Goal: Transaction & Acquisition: Purchase product/service

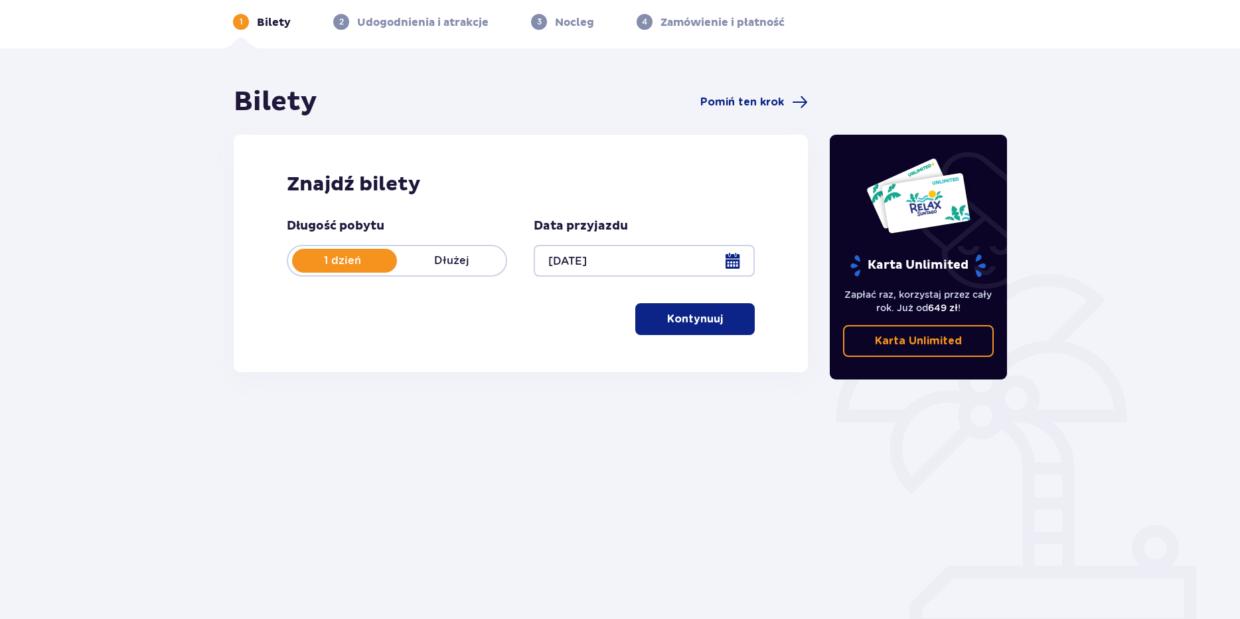
scroll to position [57, 0]
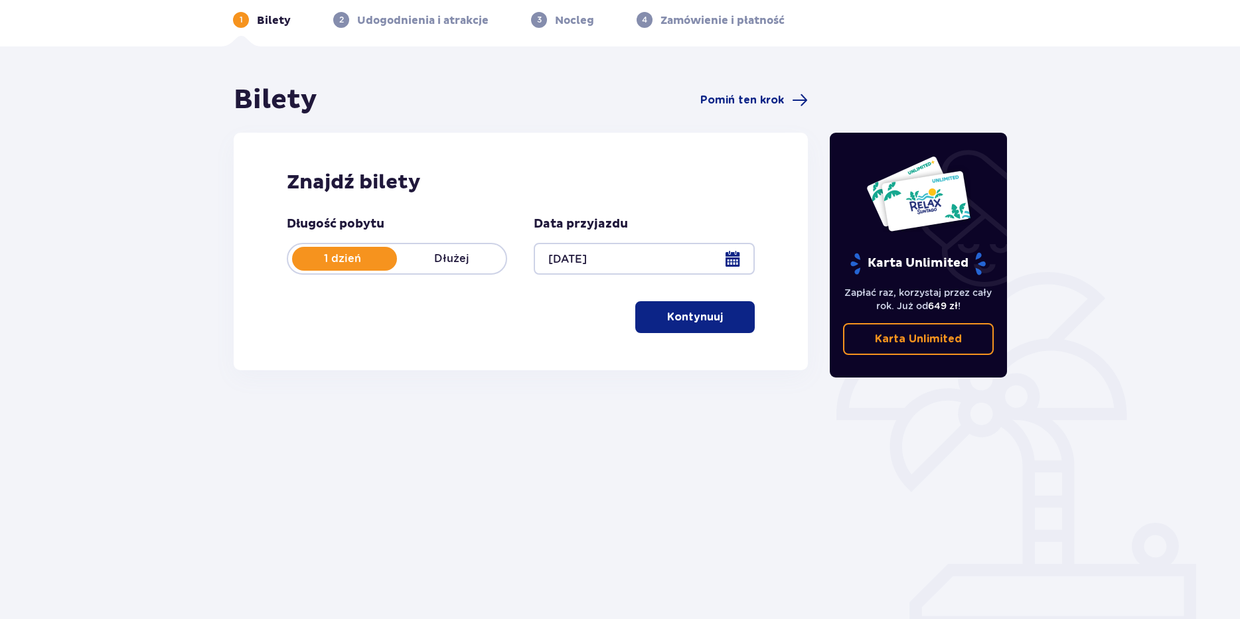
click at [728, 314] on span "button" at bounding box center [726, 317] width 16 height 16
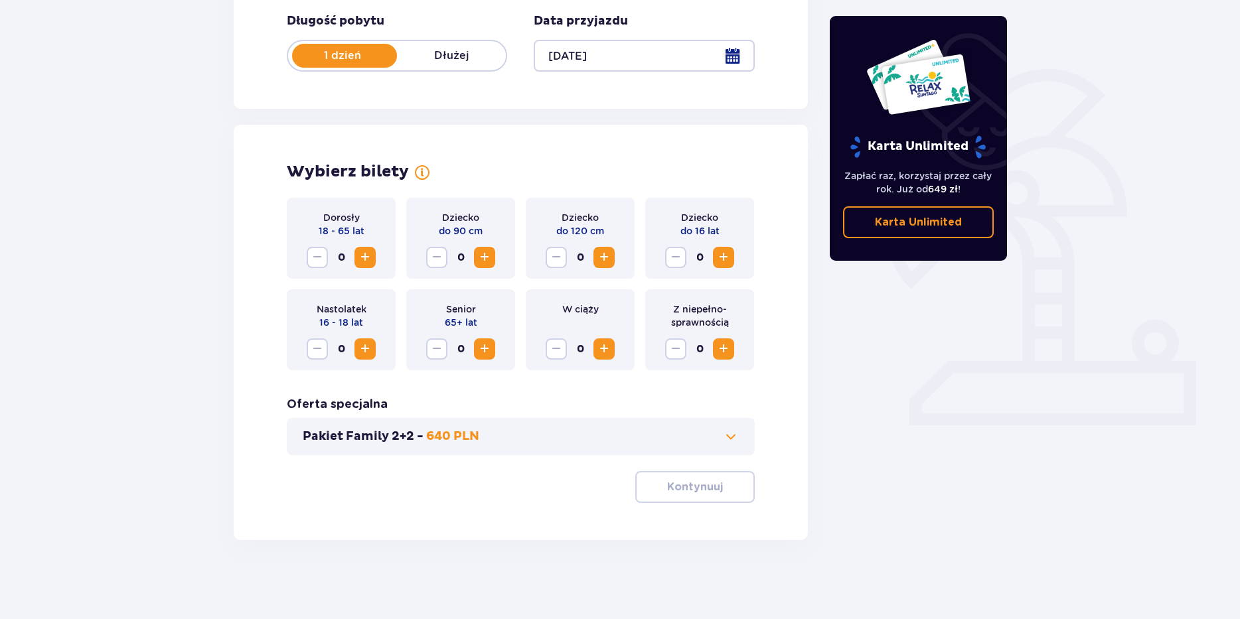
scroll to position [261, 0]
click at [367, 259] on span "Increase" at bounding box center [365, 257] width 16 height 16
click at [722, 349] on span "Increase" at bounding box center [724, 349] width 16 height 16
click at [672, 345] on span "Decrease" at bounding box center [676, 349] width 16 height 16
click at [737, 449] on div "Pakiet Family 2+2 - 640 PLN" at bounding box center [521, 436] width 468 height 37
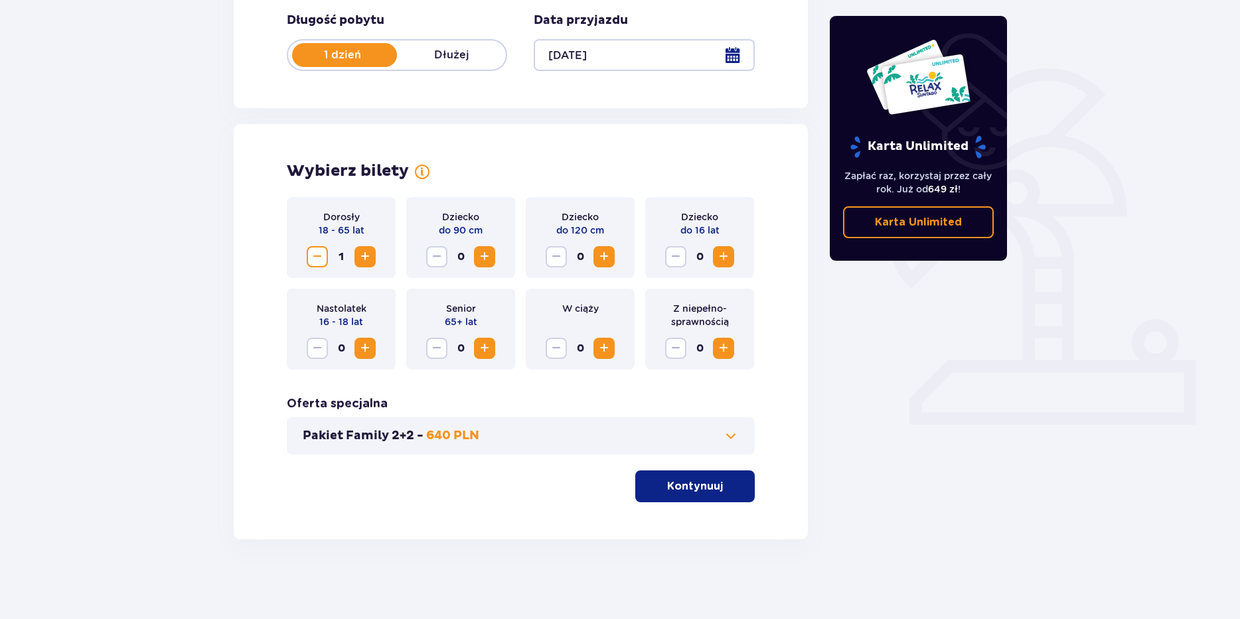
click at [728, 440] on span at bounding box center [731, 436] width 16 height 16
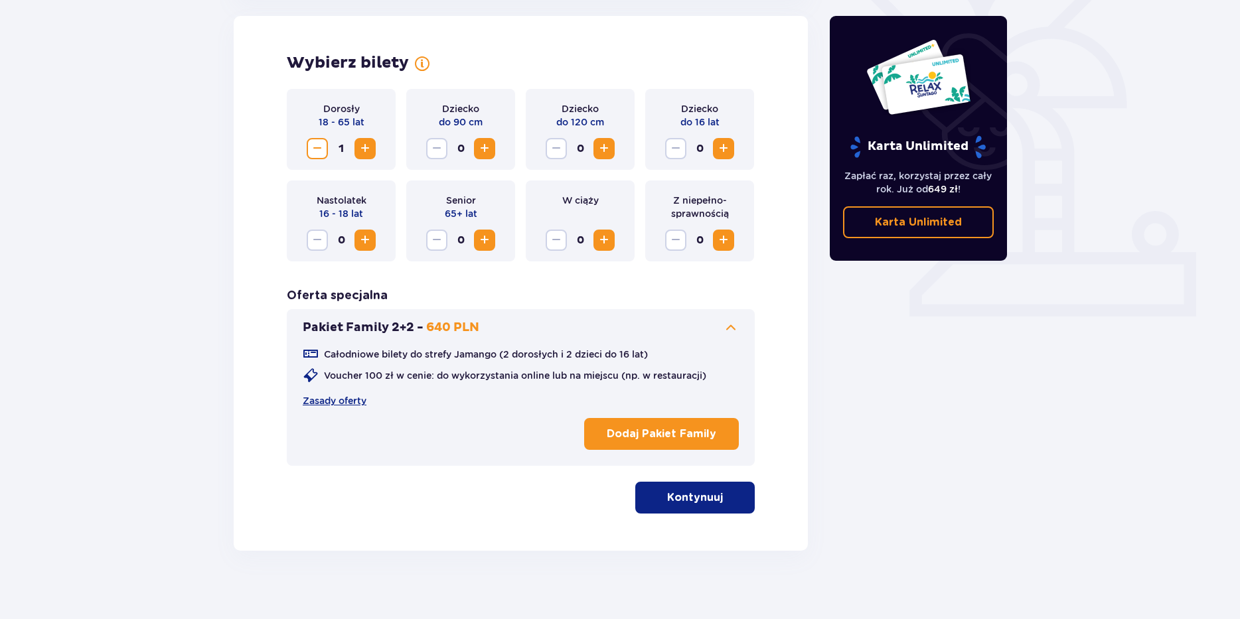
click at [727, 327] on span at bounding box center [731, 328] width 16 height 16
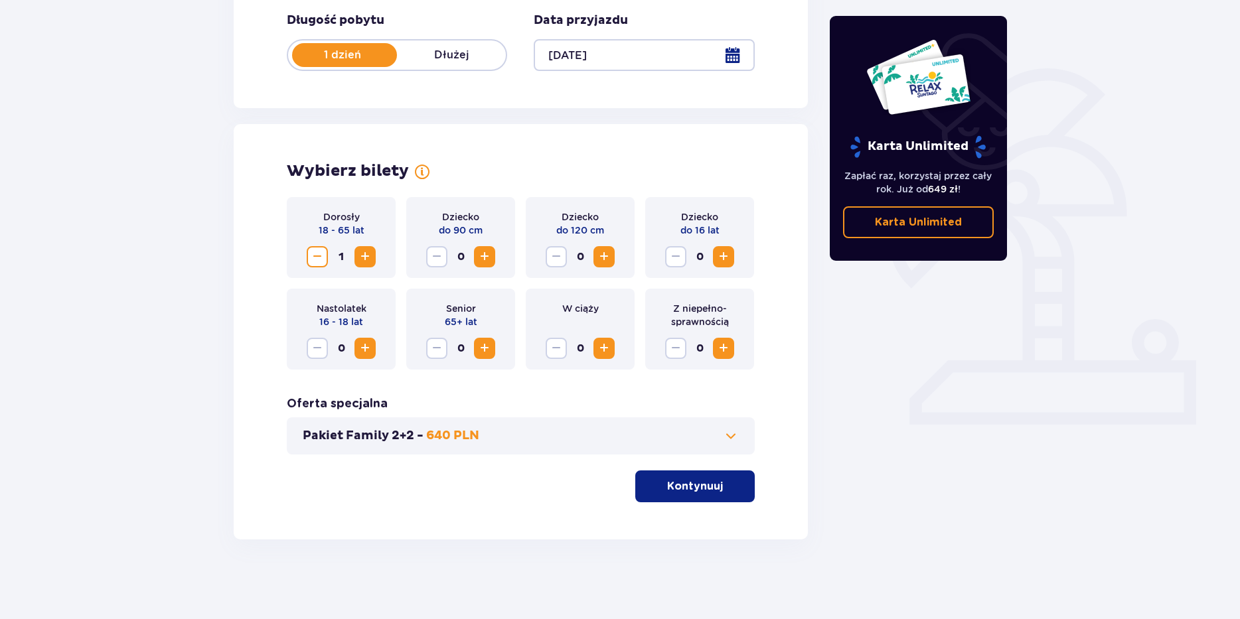
click at [706, 498] on button "Kontynuuj" at bounding box center [694, 487] width 119 height 32
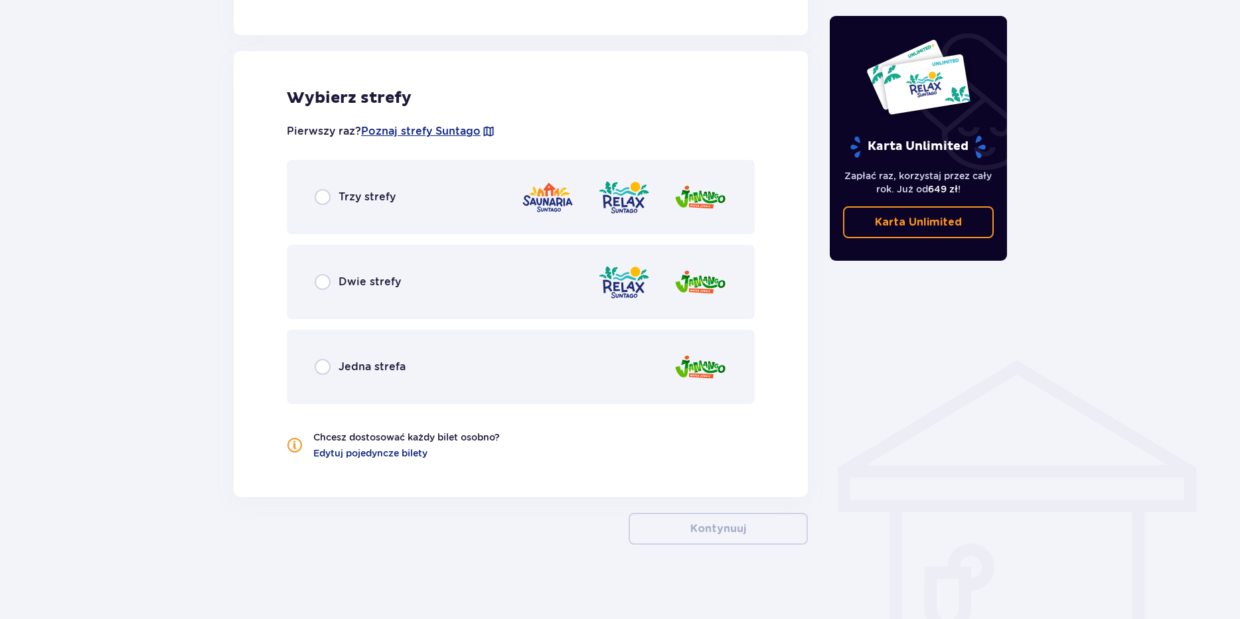
scroll to position [723, 0]
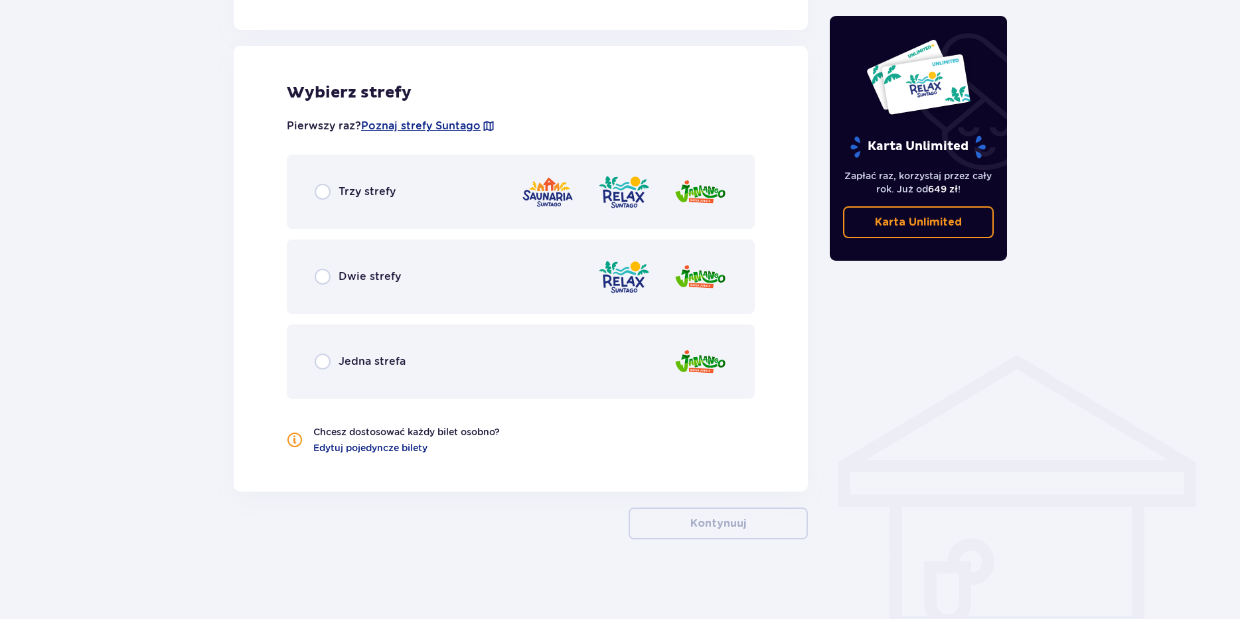
click at [318, 202] on div "Trzy strefy" at bounding box center [521, 192] width 468 height 74
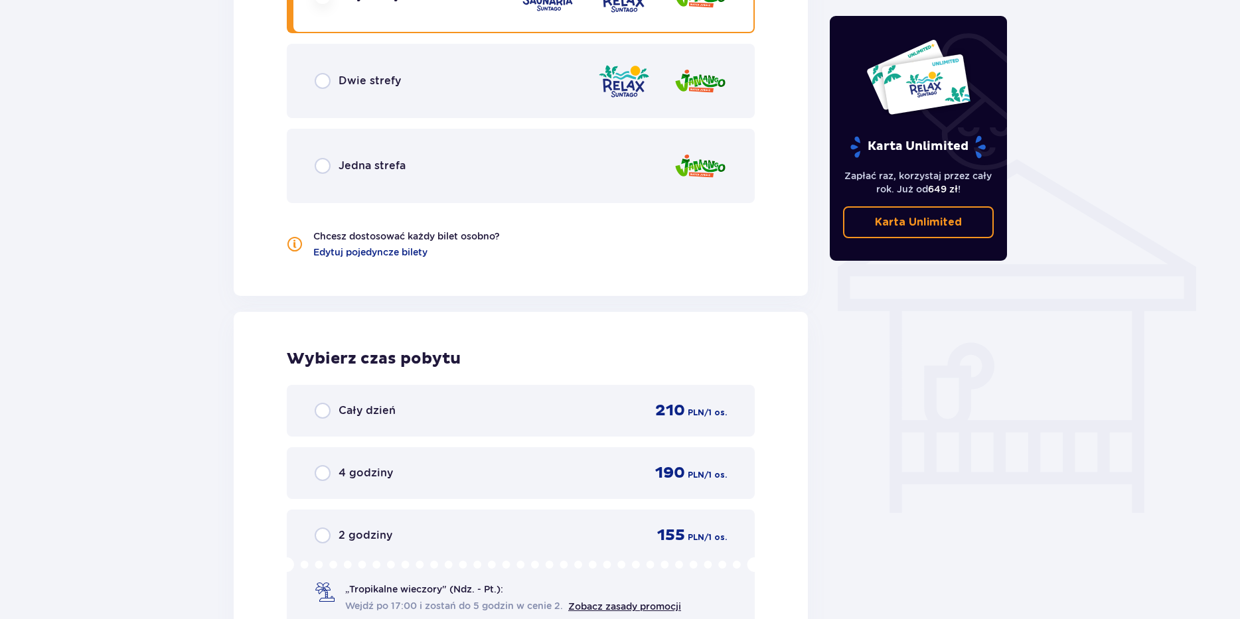
scroll to position [957, 0]
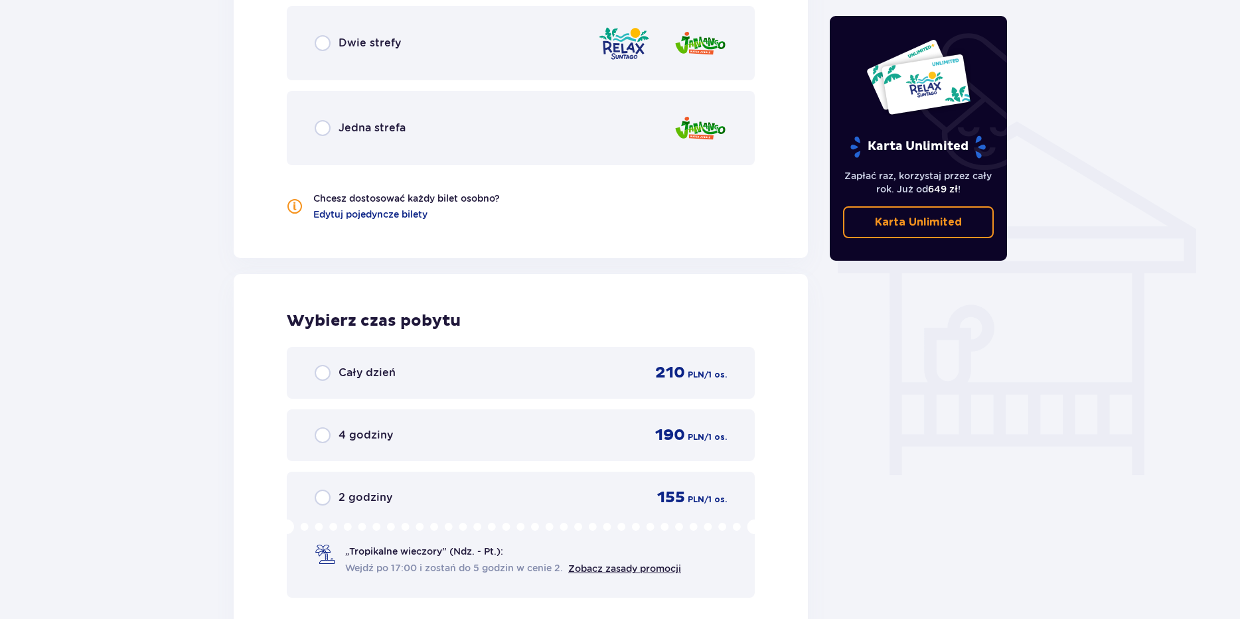
click at [334, 434] on div "4 godziny" at bounding box center [354, 436] width 78 height 16
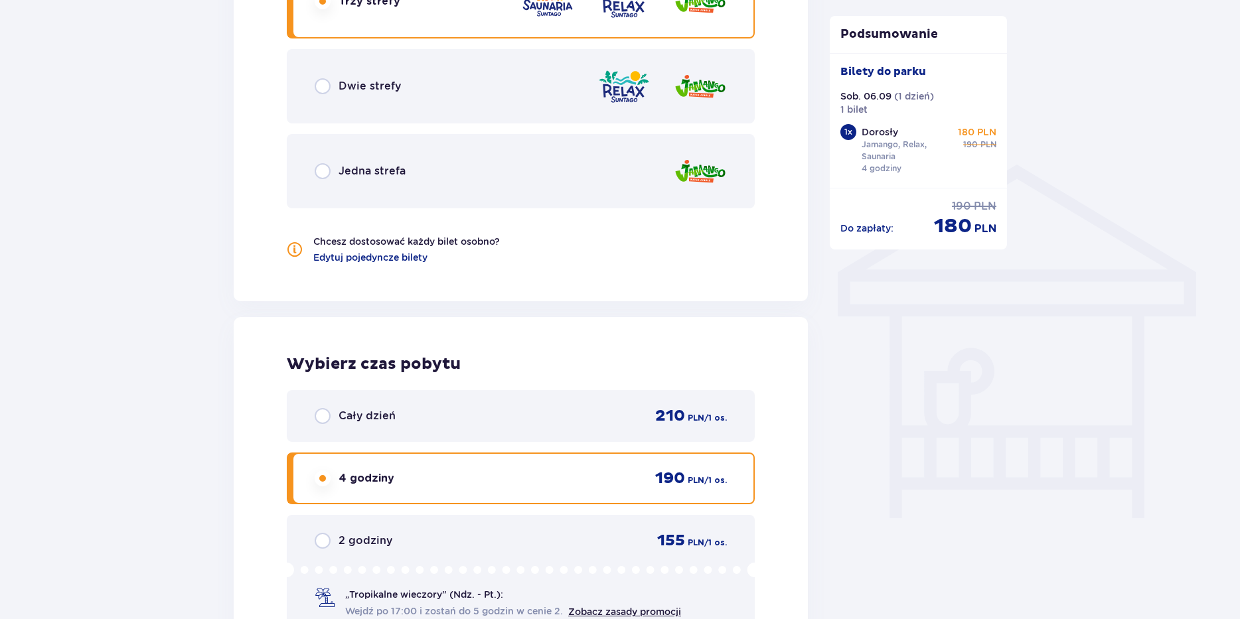
scroll to position [965, 0]
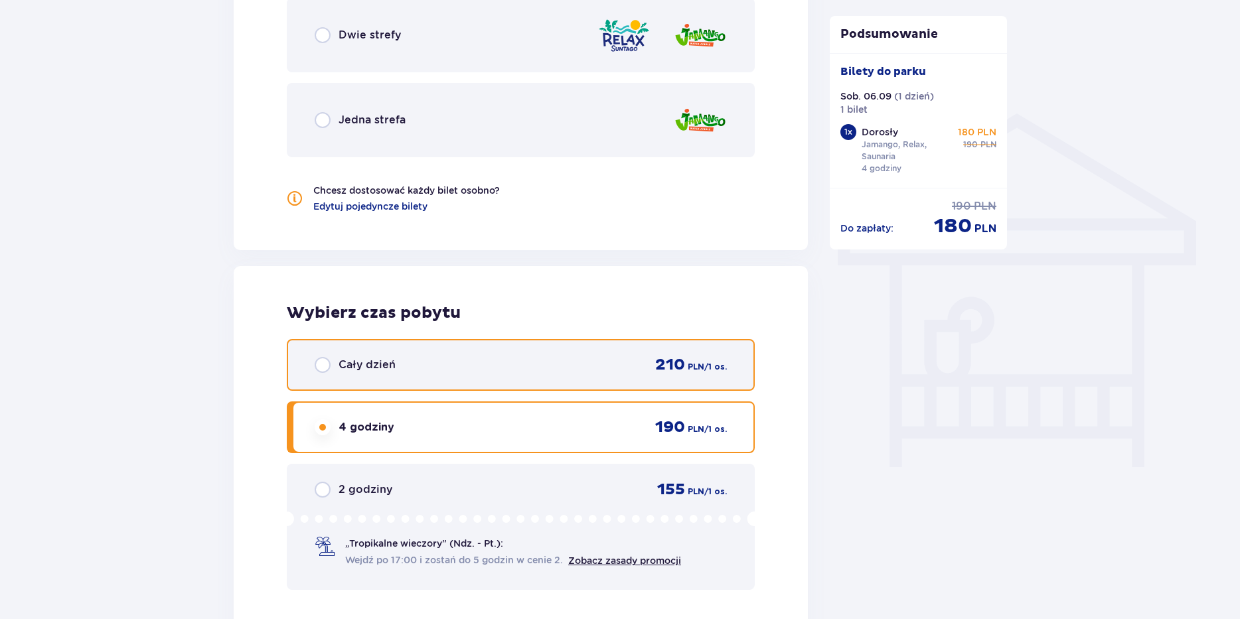
click at [324, 366] on input "radio" at bounding box center [323, 365] width 16 height 16
radio input "true"
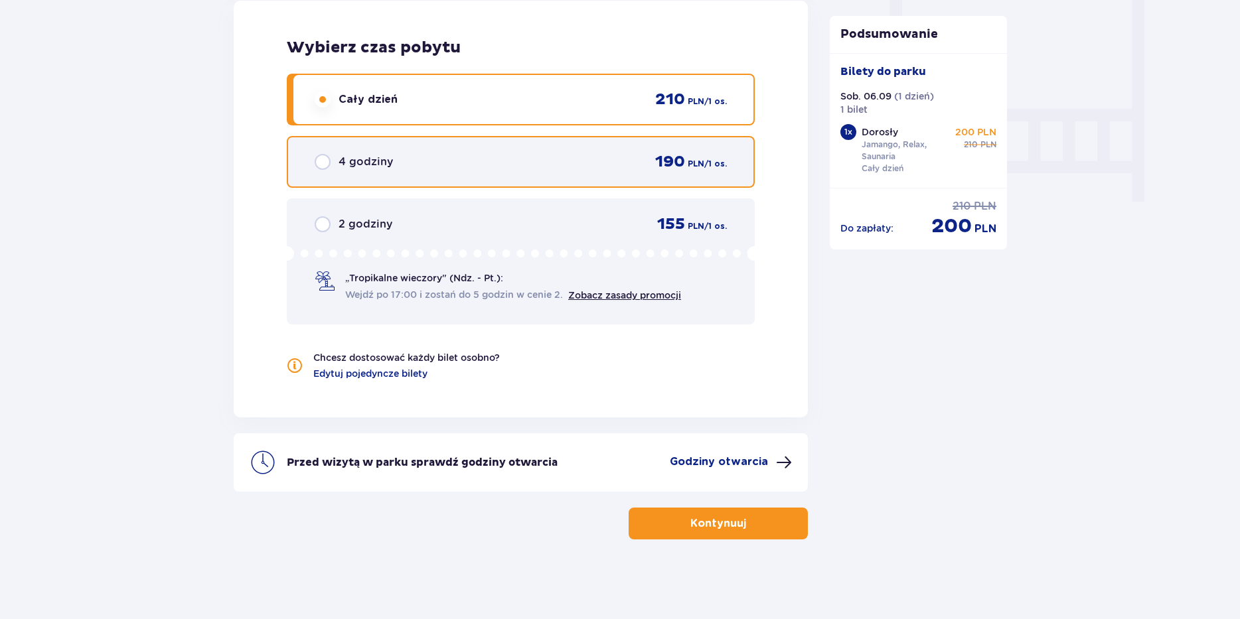
click at [326, 158] on input "radio" at bounding box center [323, 162] width 16 height 16
radio input "true"
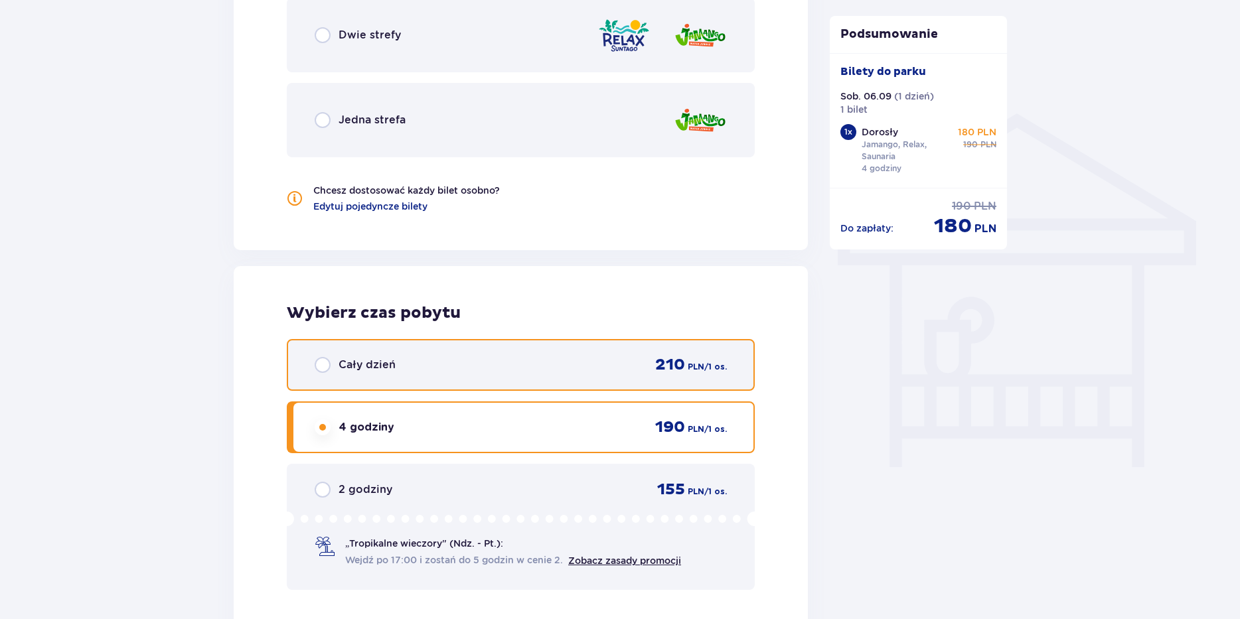
click at [323, 367] on input "radio" at bounding box center [323, 365] width 16 height 16
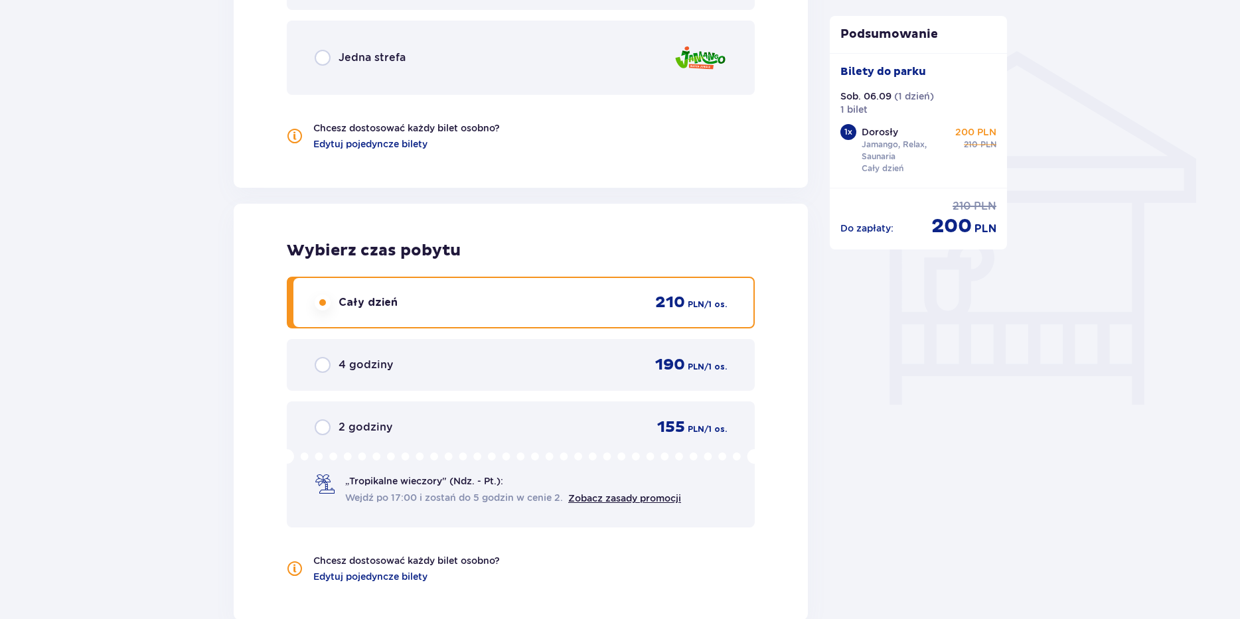
scroll to position [1230, 0]
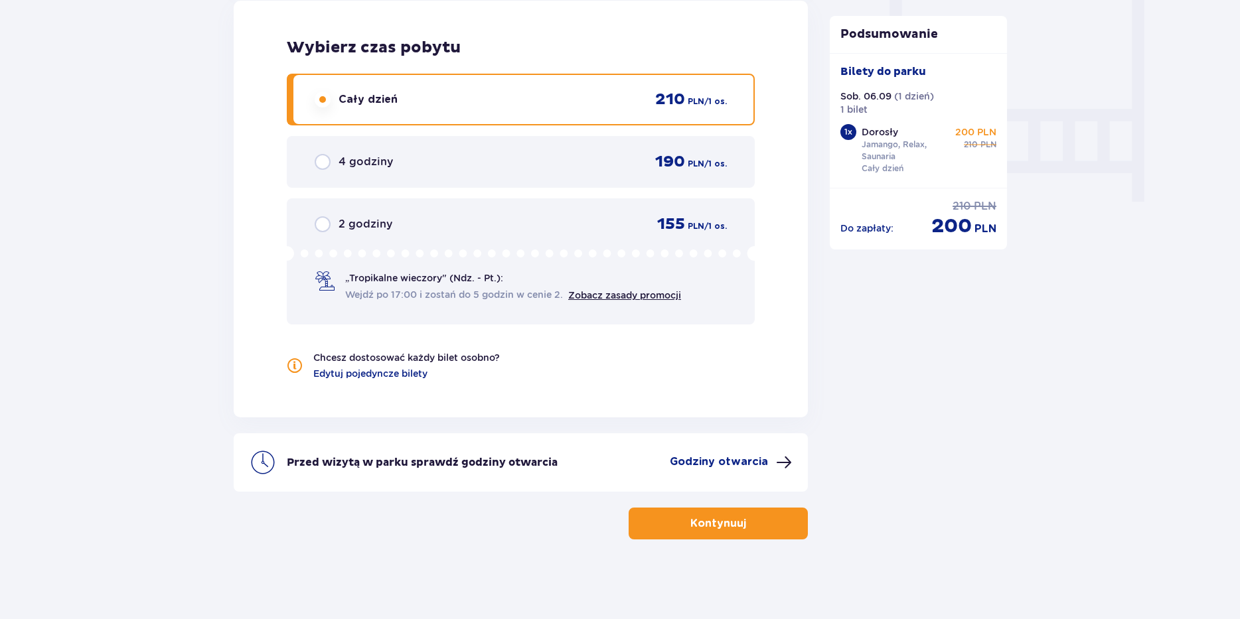
click at [748, 522] on span "button" at bounding box center [749, 524] width 16 height 16
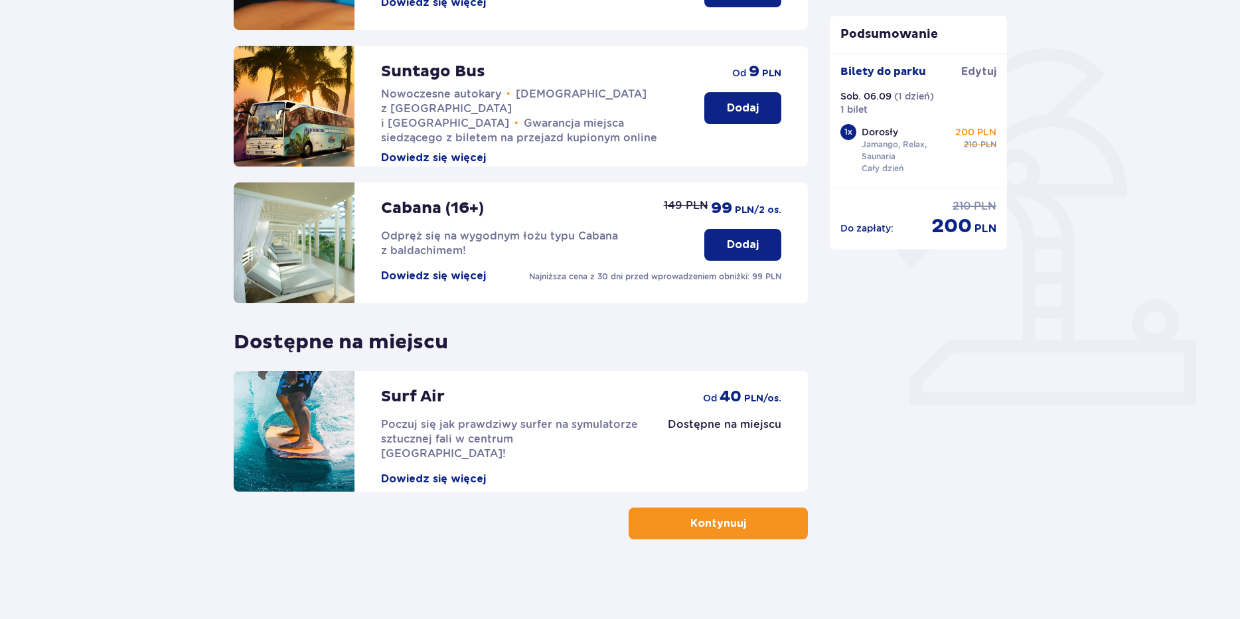
click at [738, 516] on button "Kontynuuj" at bounding box center [718, 524] width 179 height 32
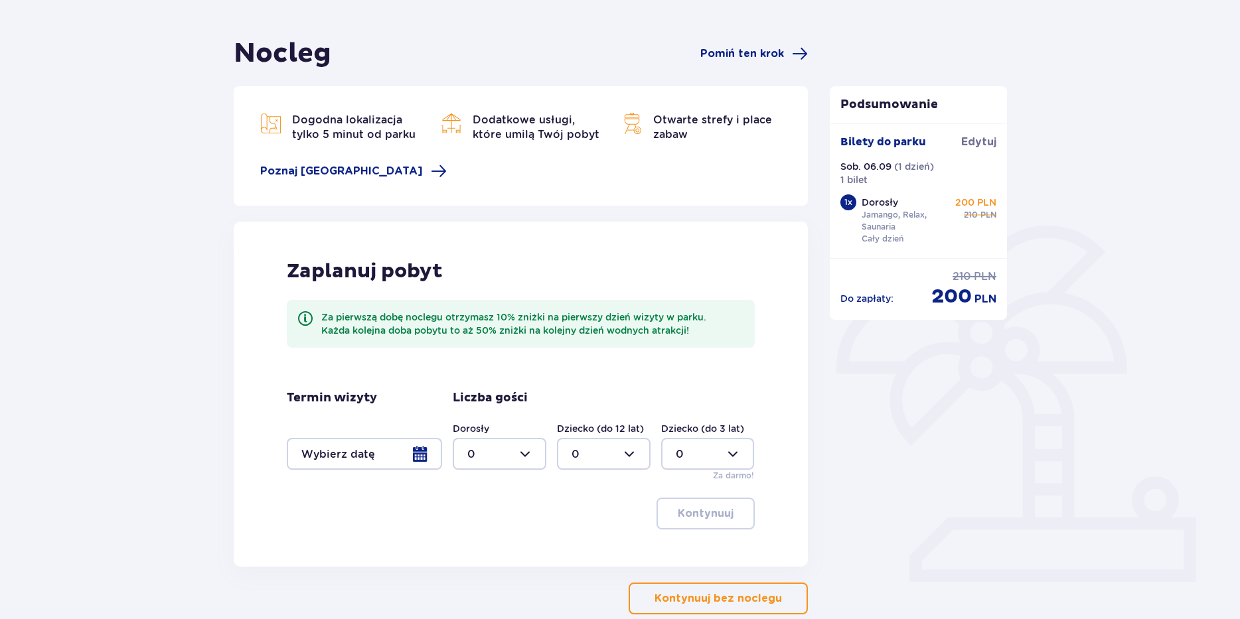
scroll to position [133, 0]
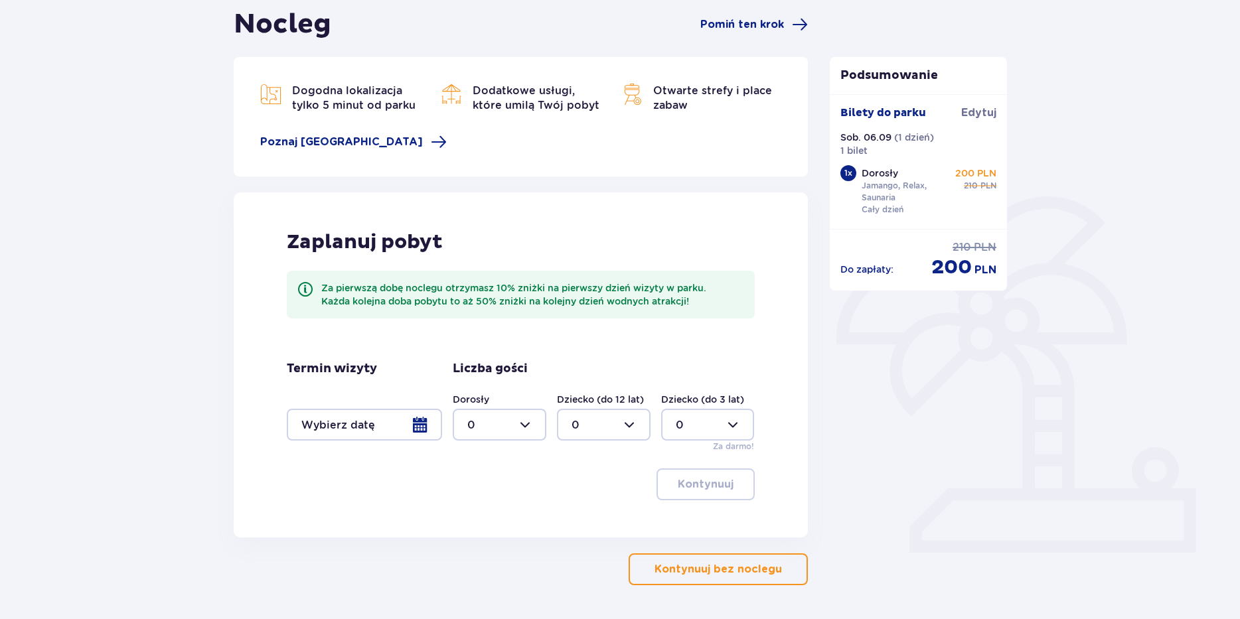
click at [402, 423] on div at bounding box center [364, 425] width 155 height 32
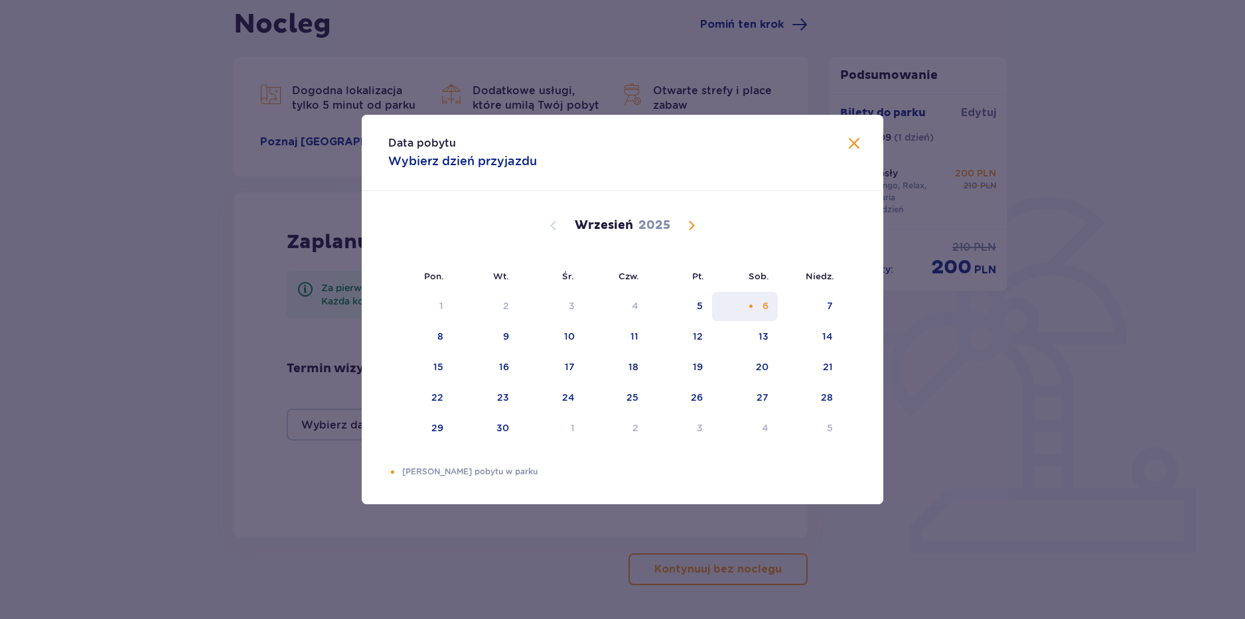
click at [741, 313] on div "6" at bounding box center [745, 306] width 66 height 29
click at [759, 303] on div "6" at bounding box center [745, 306] width 66 height 29
click at [856, 149] on span at bounding box center [854, 144] width 16 height 16
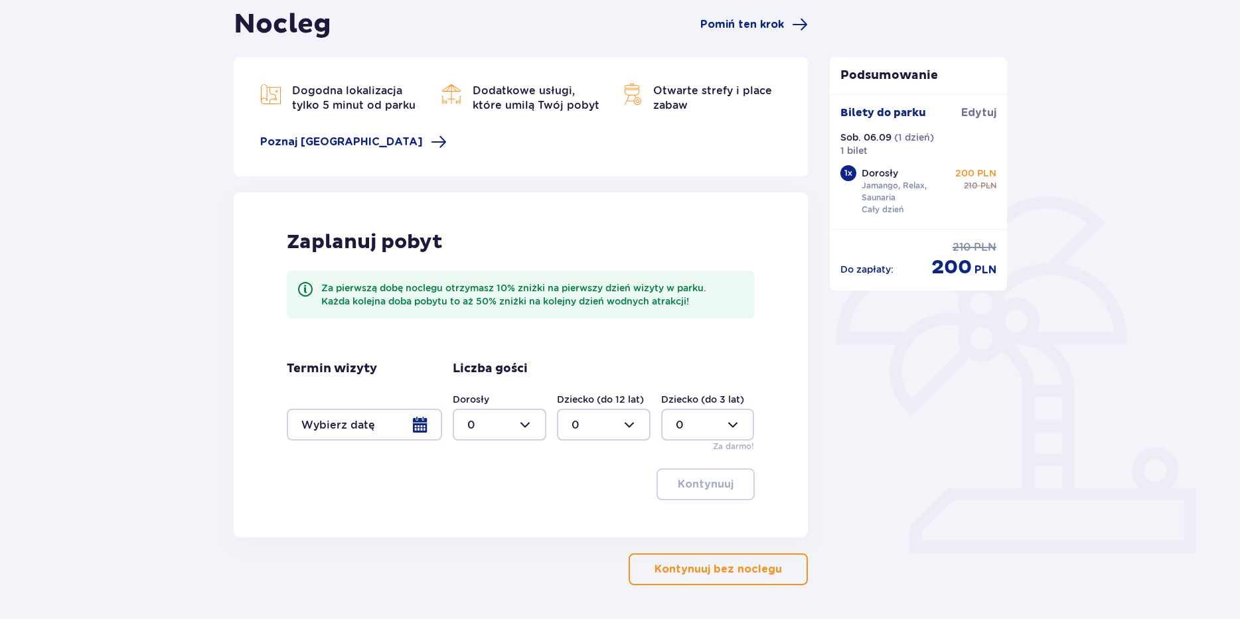
click at [526, 428] on div at bounding box center [500, 425] width 94 height 32
click at [483, 490] on div "1" at bounding box center [499, 493] width 64 height 15
type input "1"
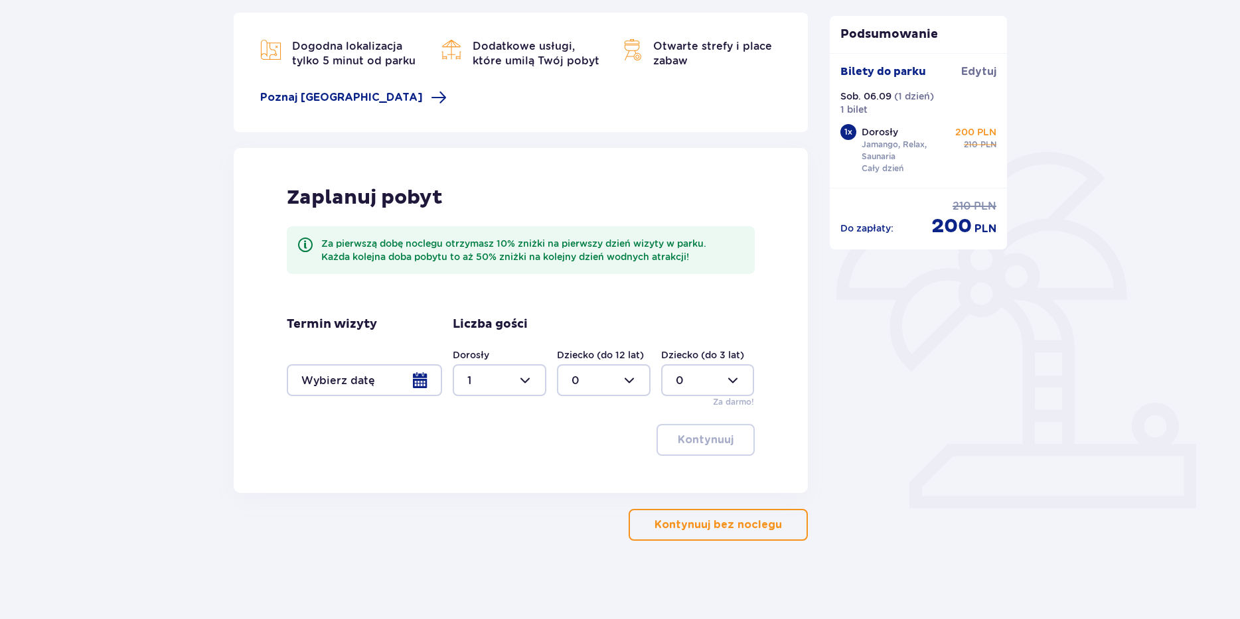
scroll to position [179, 0]
click at [722, 525] on p "Kontynuuj bez noclegu" at bounding box center [718, 523] width 127 height 15
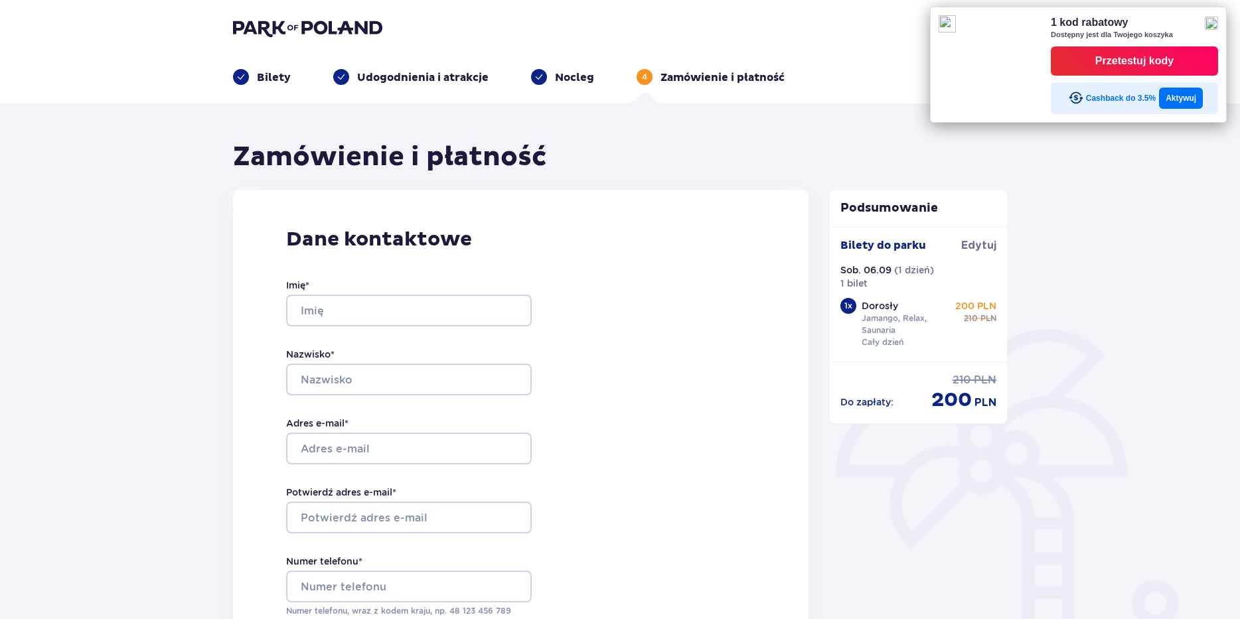
click at [1213, 27] on img at bounding box center [1211, 23] width 13 height 13
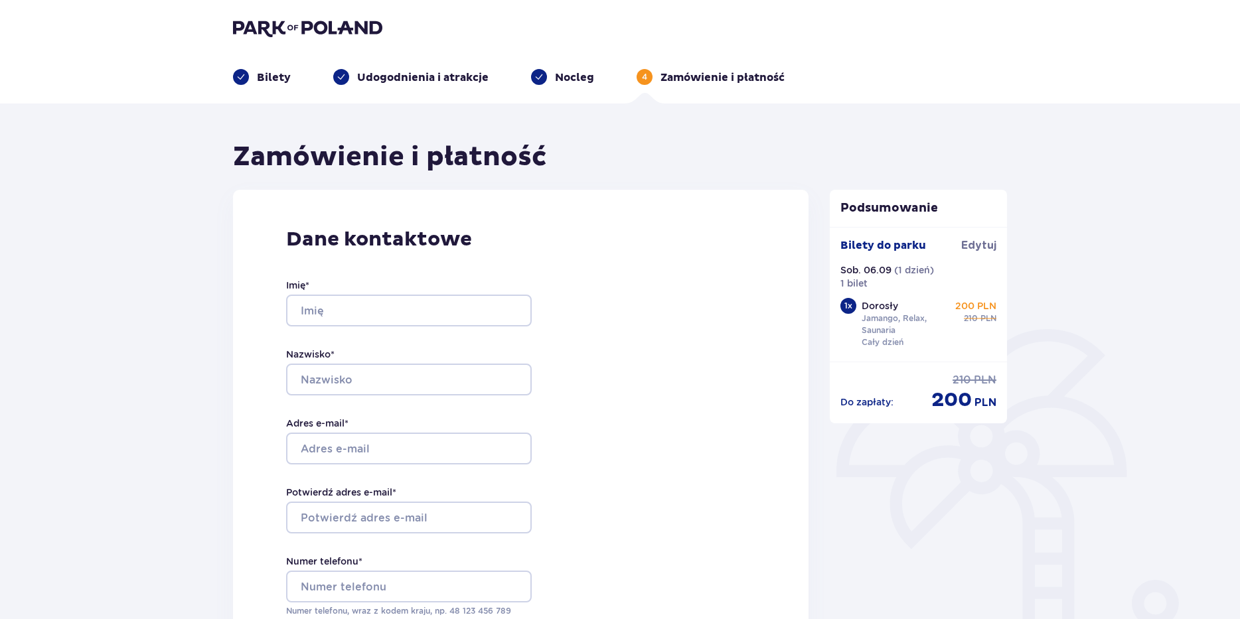
drag, startPoint x: 451, startPoint y: 291, endPoint x: 440, endPoint y: 302, distance: 15.5
click at [443, 300] on div "Imię *" at bounding box center [409, 303] width 246 height 48
click at [440, 302] on input "Imię *" at bounding box center [409, 311] width 246 height 32
type input "Wojciech"
type input "klimek"
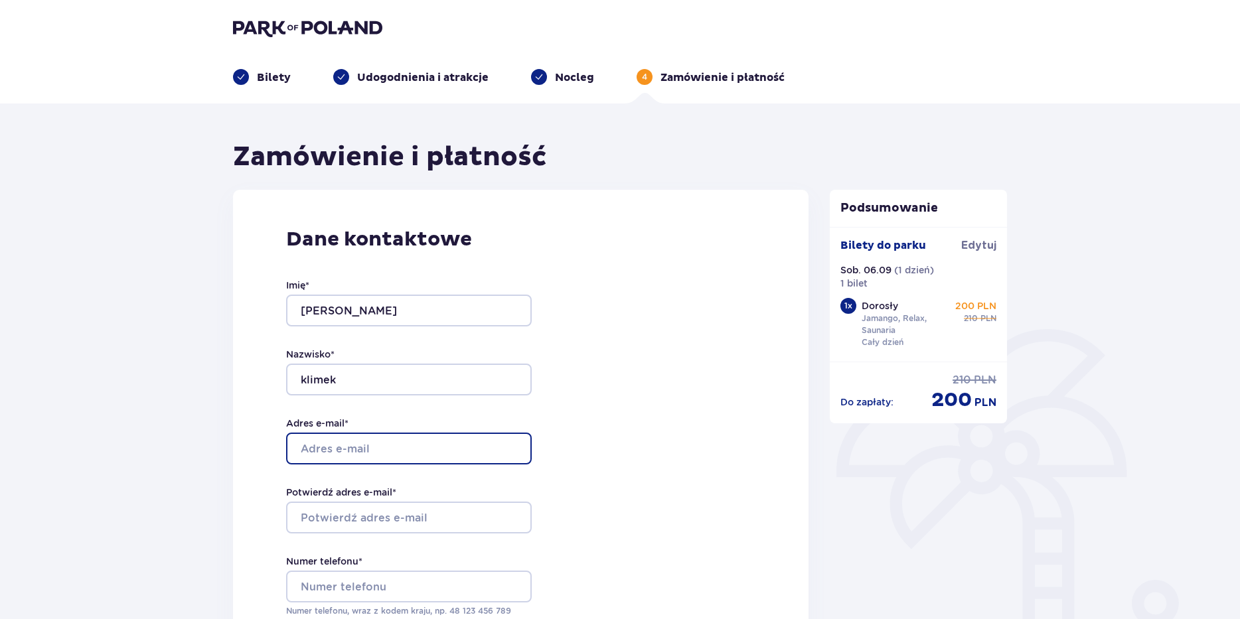
type input "flaqstream@gmail.com"
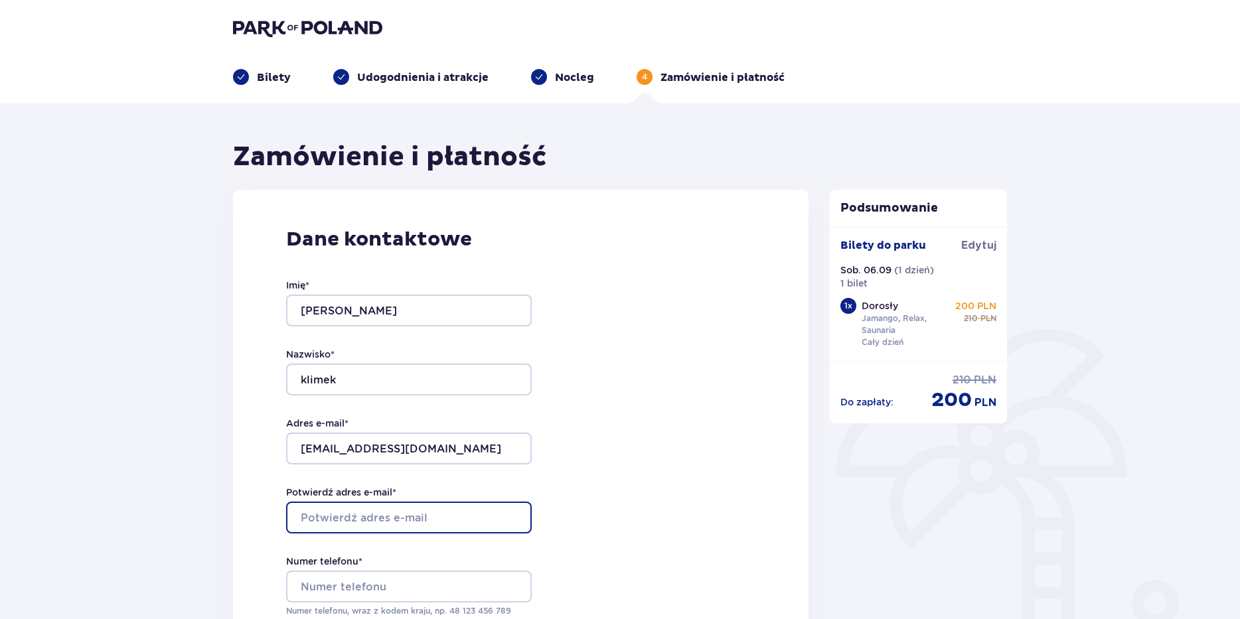
type input "flaqstream@gmail.com"
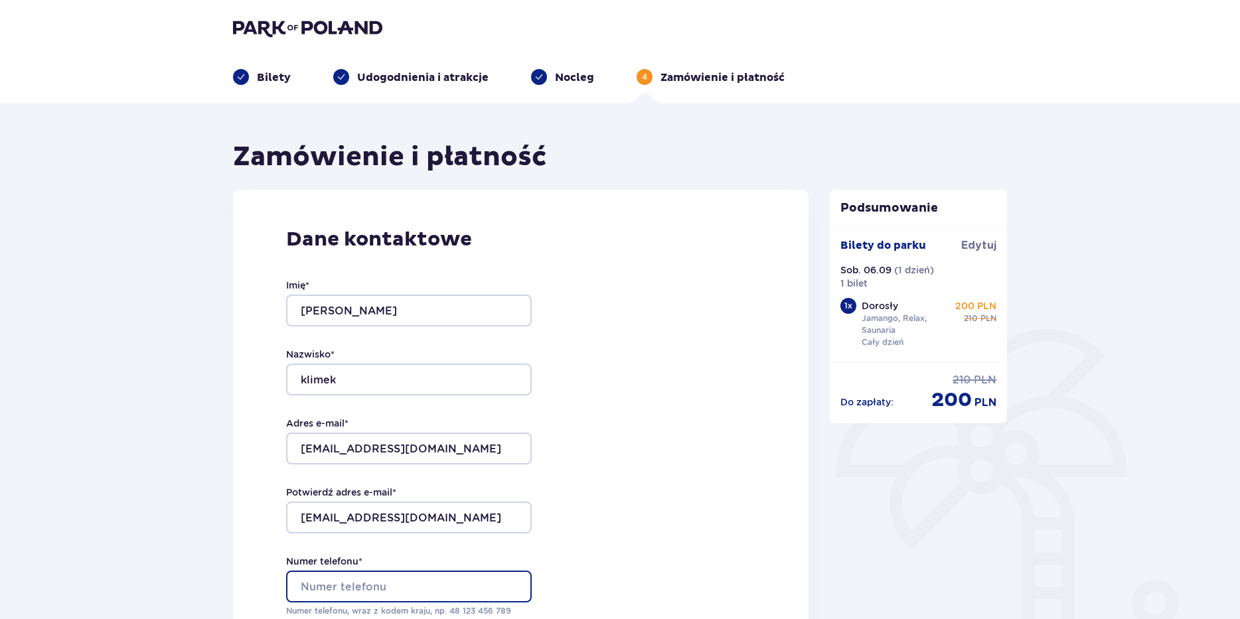
type input "+48882152595"
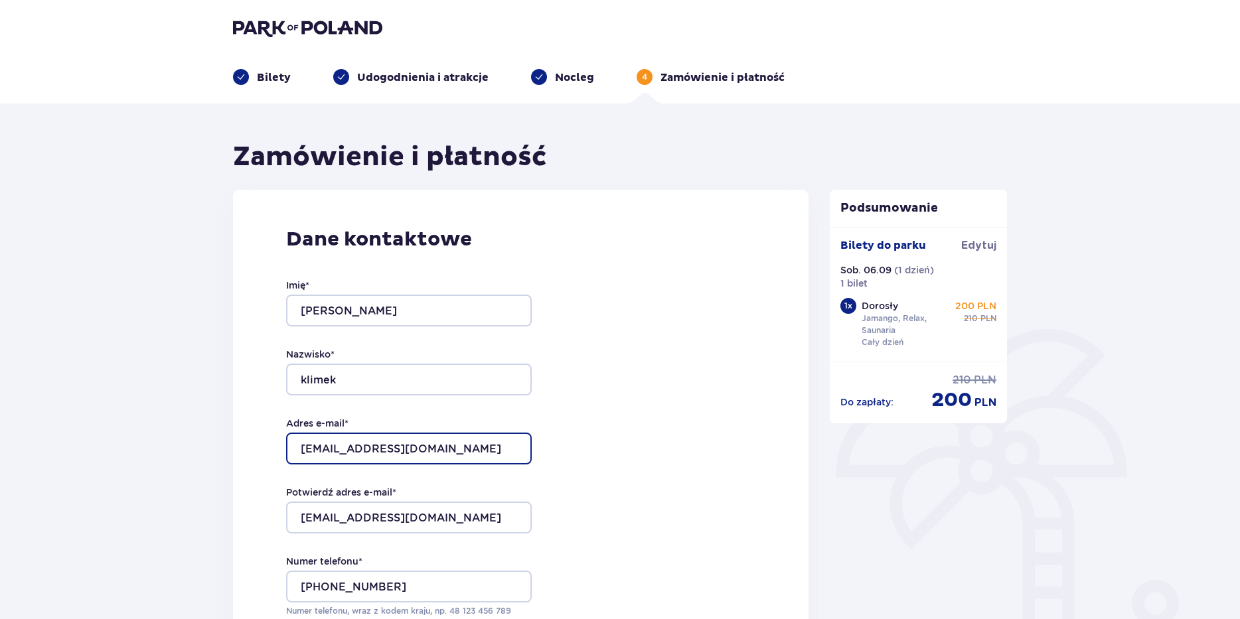
drag, startPoint x: 439, startPoint y: 461, endPoint x: 226, endPoint y: 467, distance: 212.5
click at [242, 467] on div "Dane kontaktowe Imię * Wojciech Nazwisko * klimek Adres e-mail * flaqstream@gma…" at bounding box center [521, 469] width 576 height 558
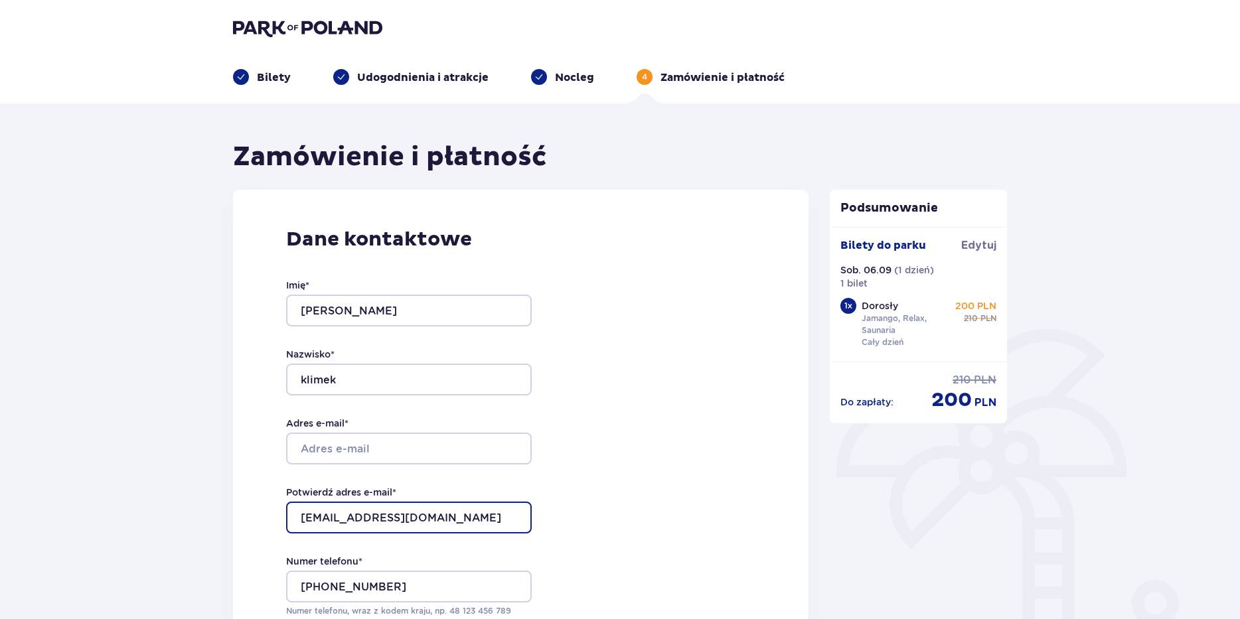
drag, startPoint x: 376, startPoint y: 520, endPoint x: 231, endPoint y: 523, distance: 145.4
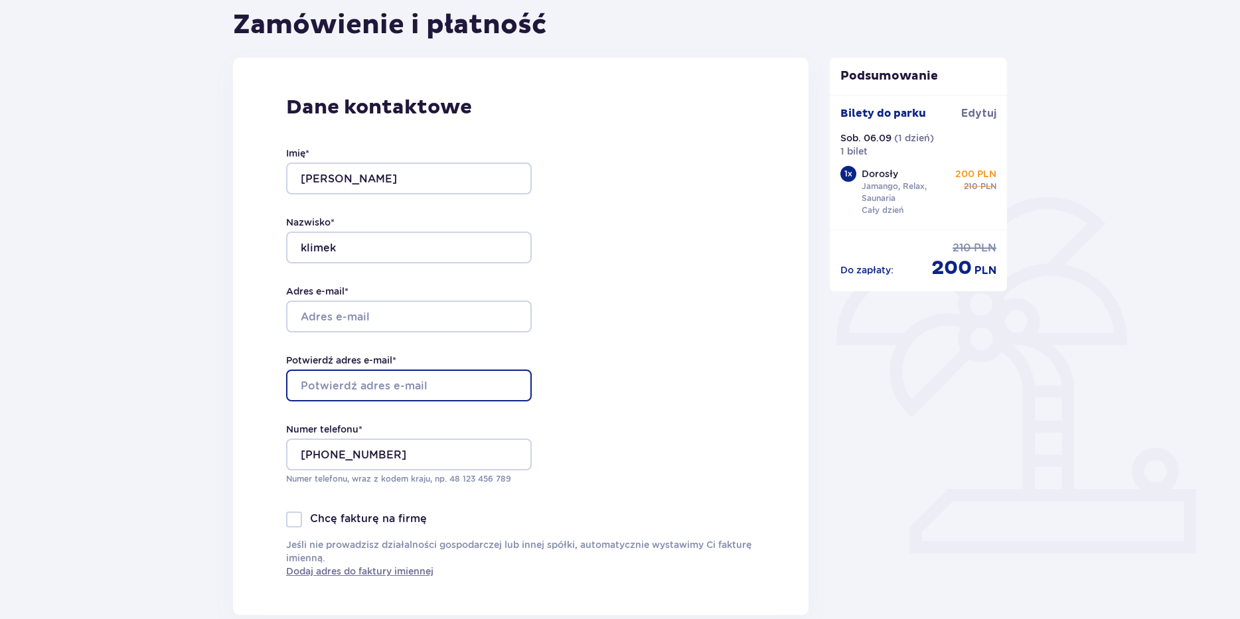
scroll to position [133, 0]
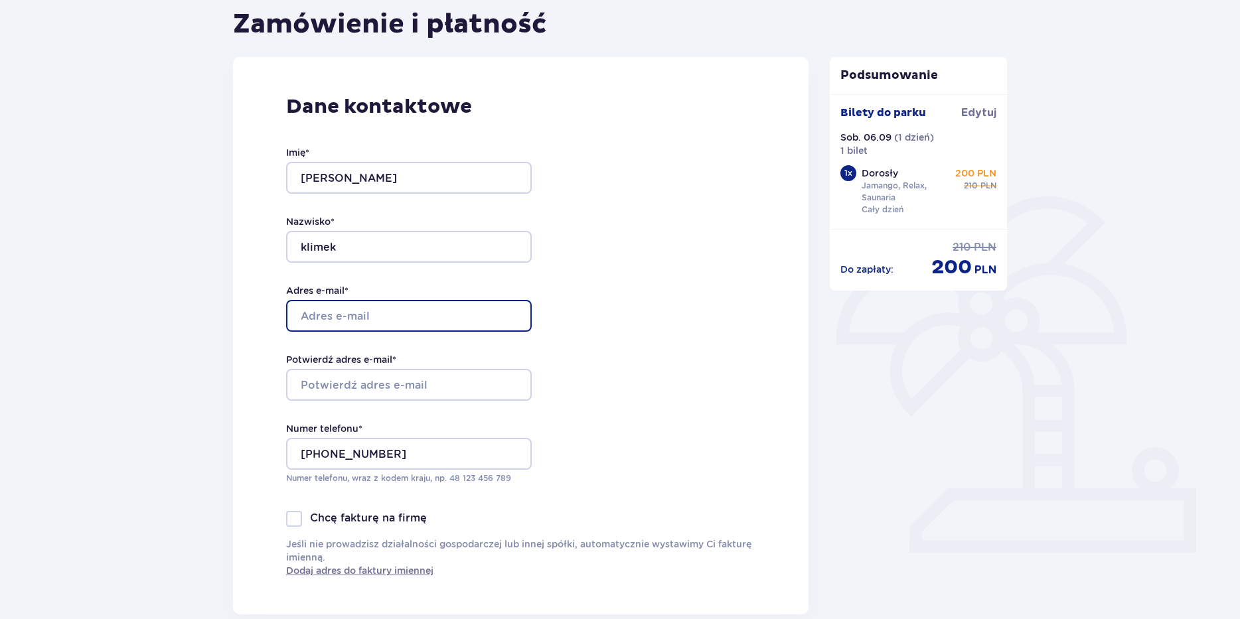
click at [362, 309] on input "Adres e-mail *" at bounding box center [409, 316] width 246 height 32
type input "k"
click at [406, 319] on input "Adres e-mail *" at bounding box center [409, 316] width 246 height 32
paste input "[EMAIL_ADDRESS][DOMAIN_NAME]"
type input "[EMAIL_ADDRESS][DOMAIN_NAME]"
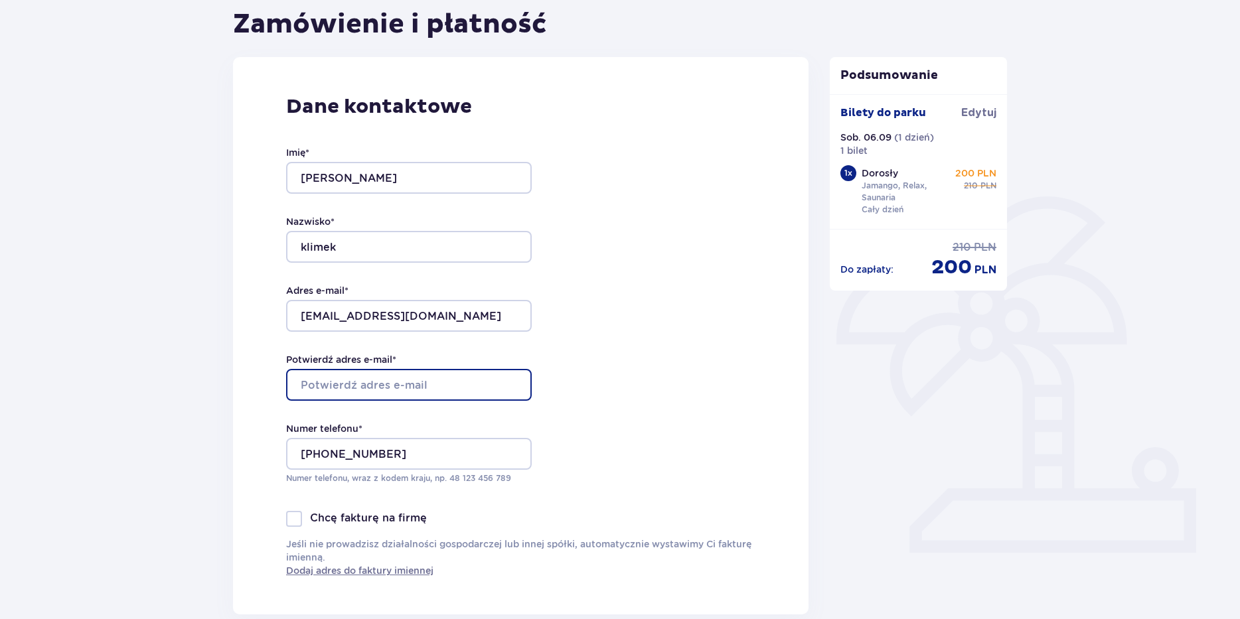
click at [329, 388] on input "Potwierdź adres e-mail *" at bounding box center [409, 385] width 246 height 32
paste input "[EMAIL_ADDRESS][DOMAIN_NAME]"
click at [300, 386] on input "[EMAIL_ADDRESS][DOMAIN_NAME]" at bounding box center [409, 385] width 246 height 32
type input "[EMAIL_ADDRESS][DOMAIN_NAME]"
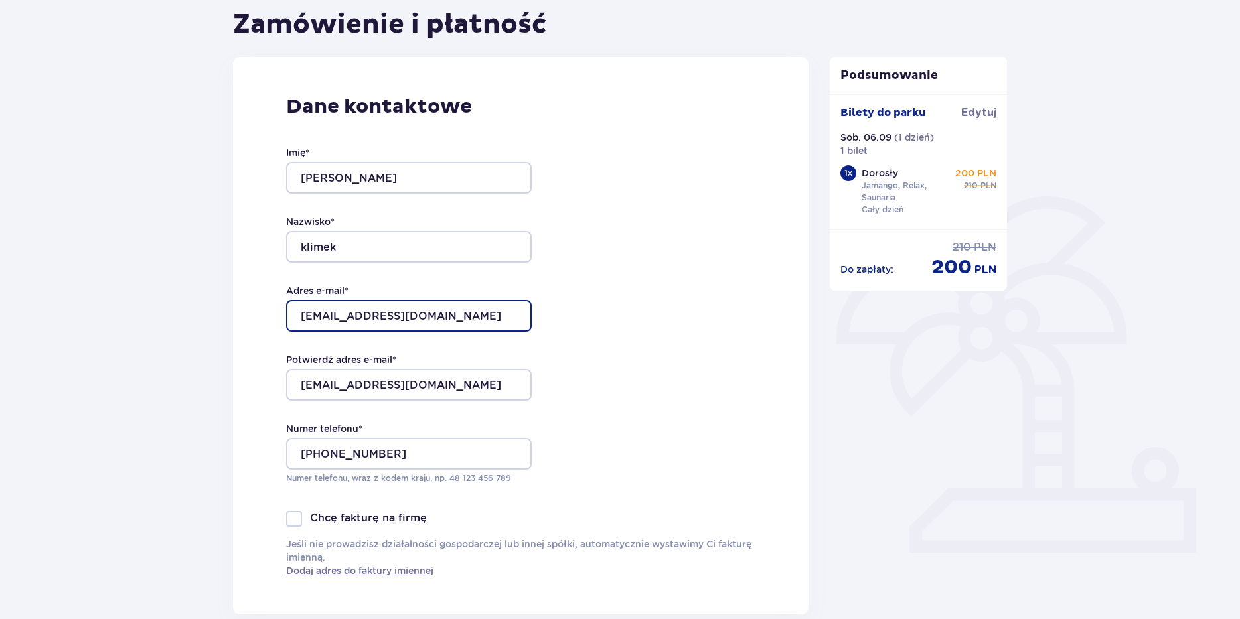
click at [297, 309] on input "[EMAIL_ADDRESS][DOMAIN_NAME]" at bounding box center [409, 316] width 246 height 32
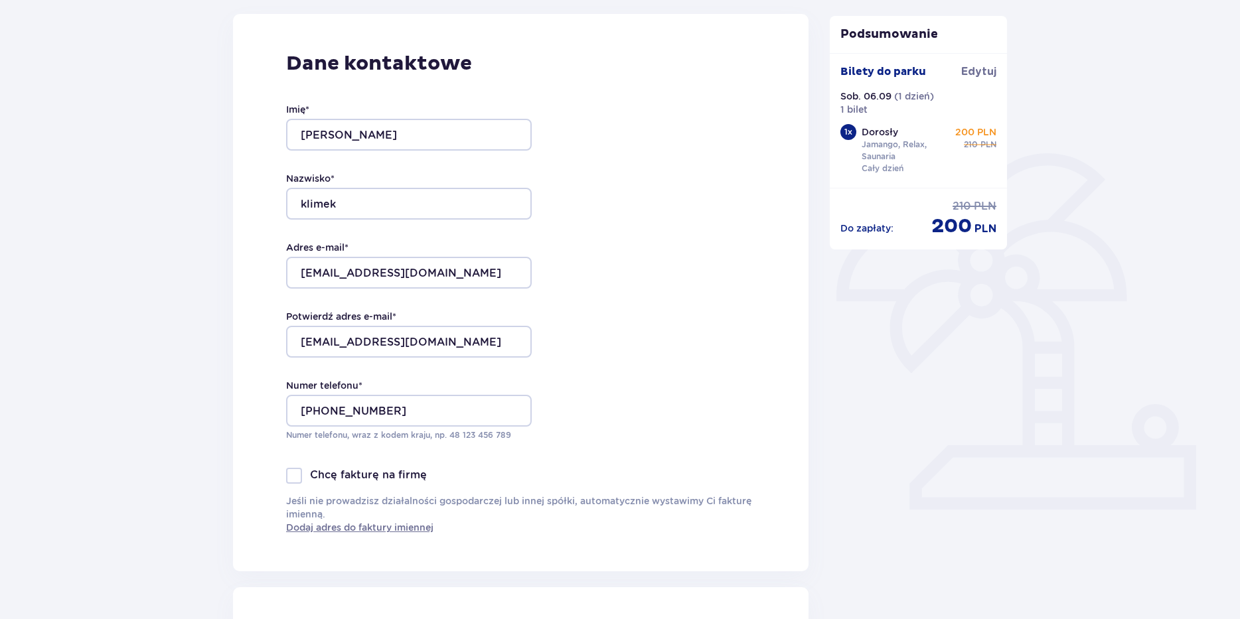
scroll to position [531, 0]
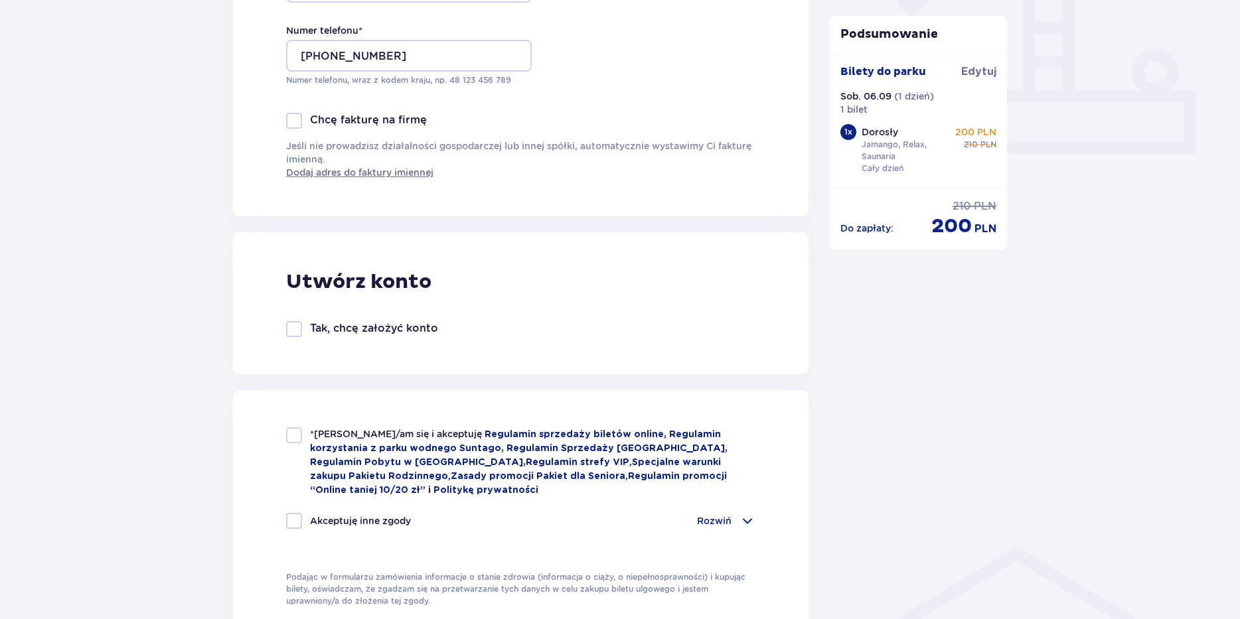
click at [296, 437] on div at bounding box center [294, 436] width 16 height 16
checkbox input "true"
click at [298, 522] on div at bounding box center [294, 521] width 16 height 16
checkbox input "true"
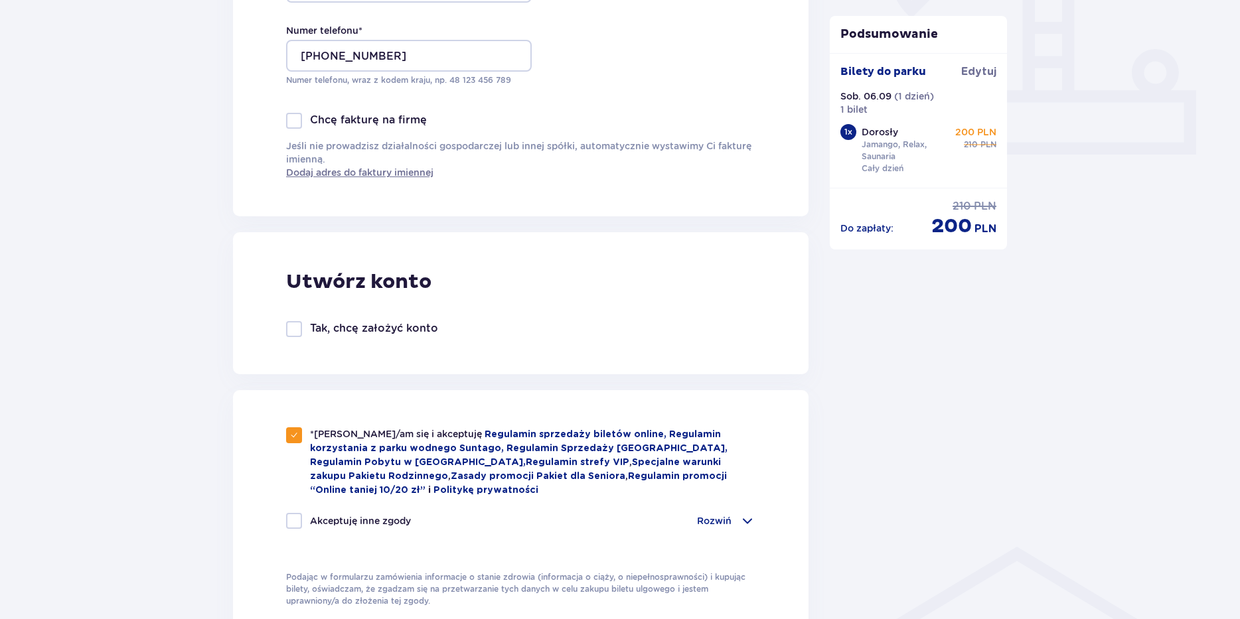
checkbox input "true"
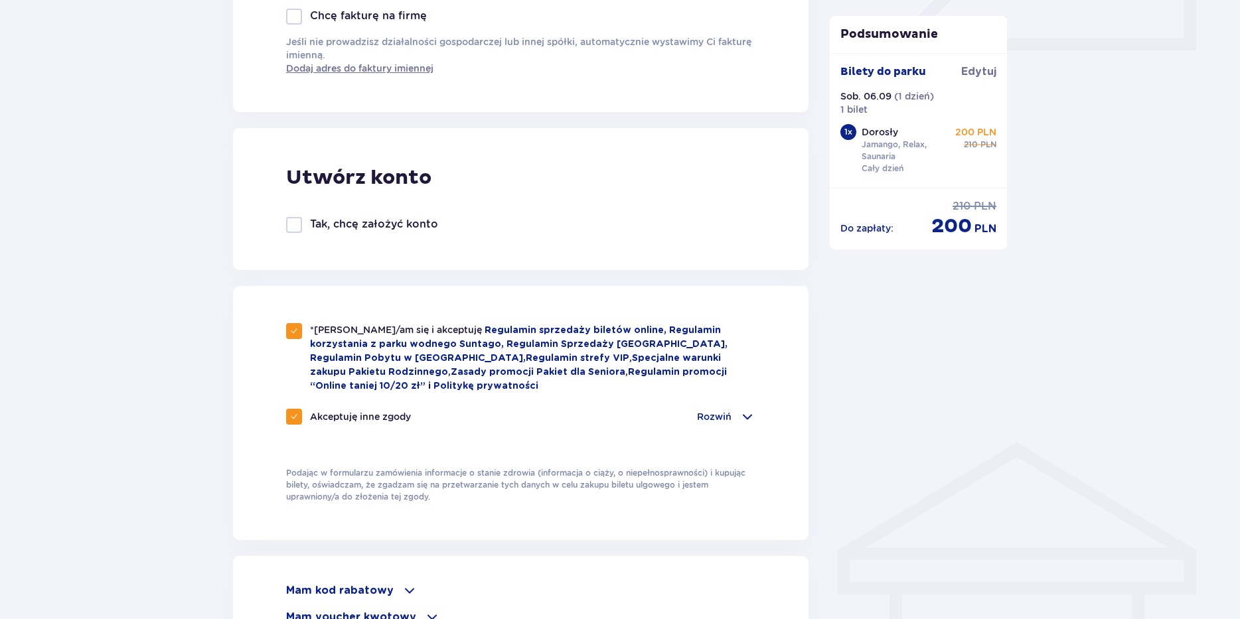
scroll to position [664, 0]
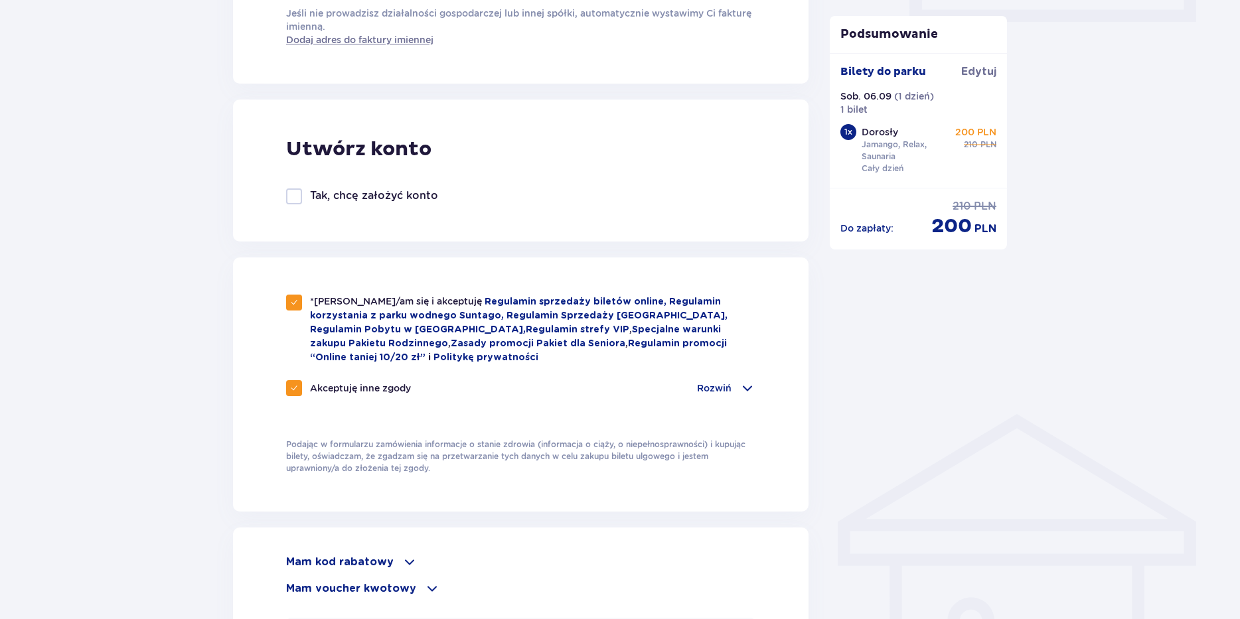
click at [751, 390] on span at bounding box center [748, 388] width 16 height 16
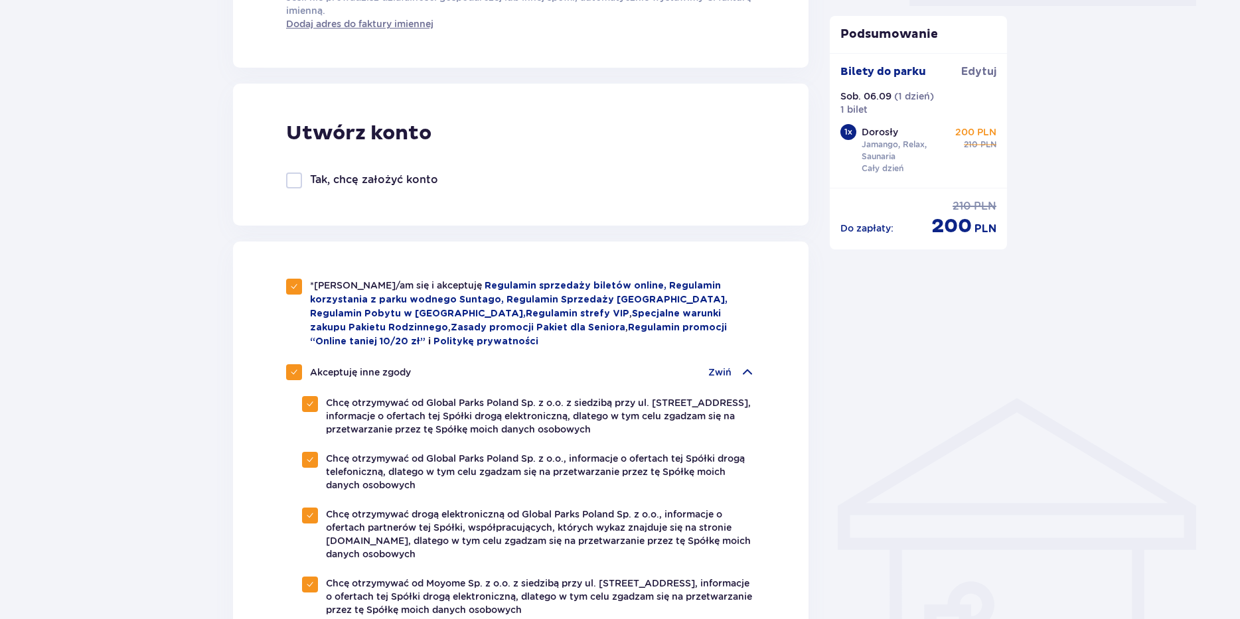
scroll to position [398, 0]
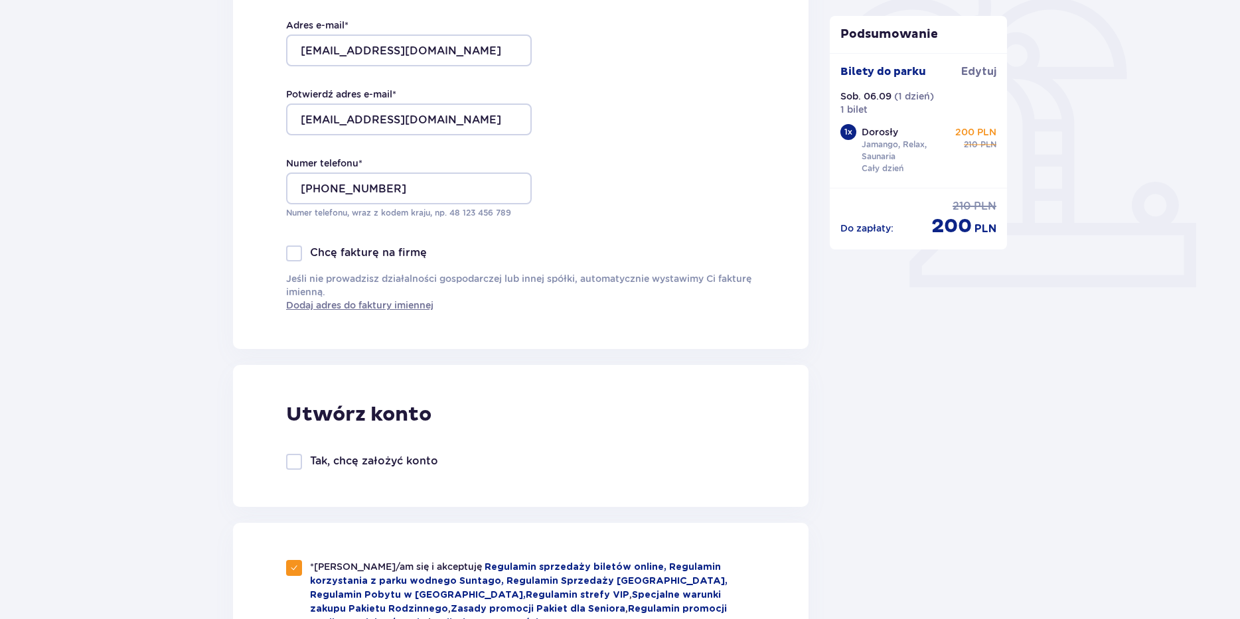
click at [293, 468] on div at bounding box center [294, 462] width 16 height 16
checkbox input "true"
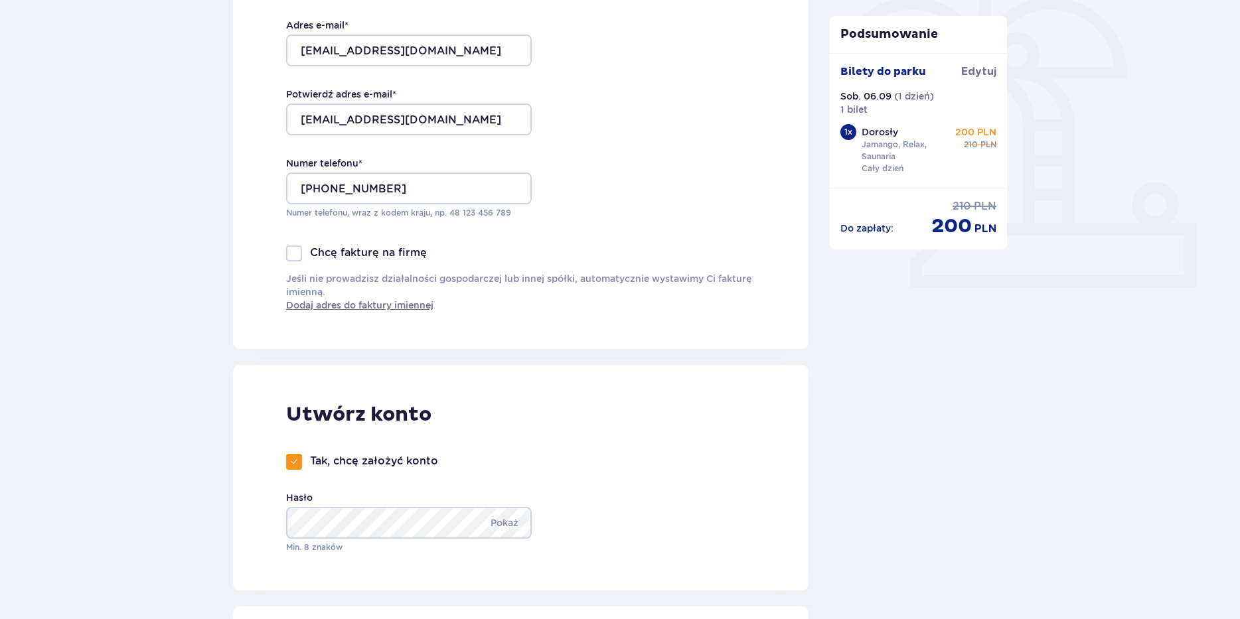
scroll to position [465, 0]
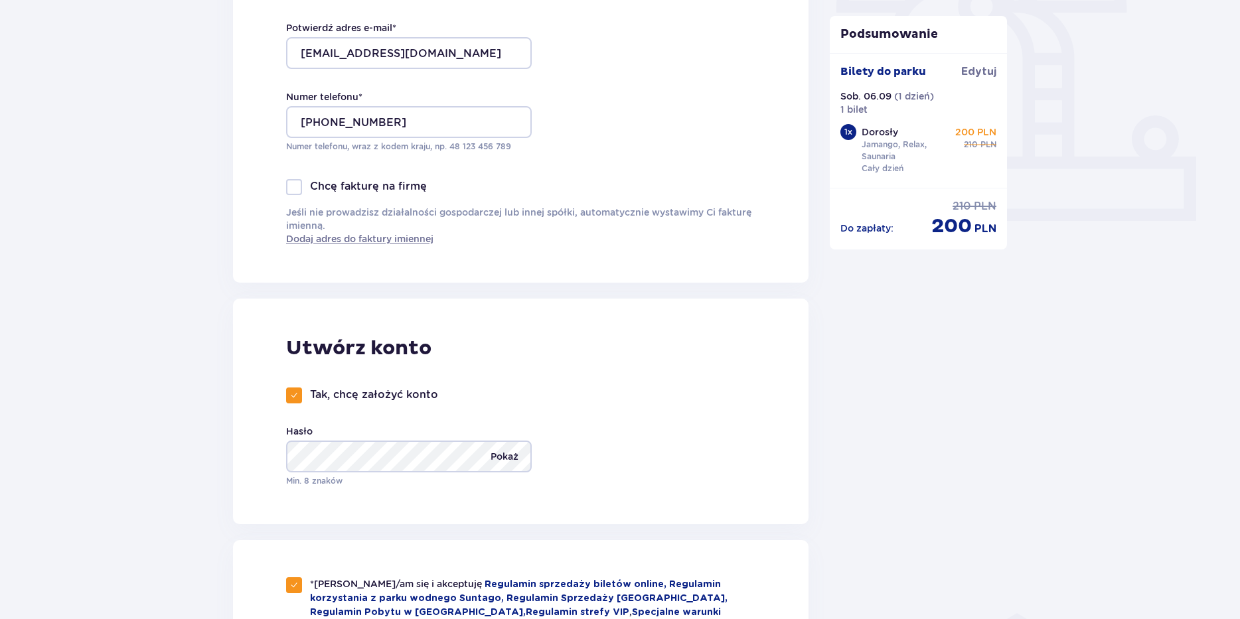
click at [505, 463] on p "Pokaż" at bounding box center [505, 457] width 28 height 32
click at [505, 463] on p "Ukryj" at bounding box center [506, 457] width 25 height 32
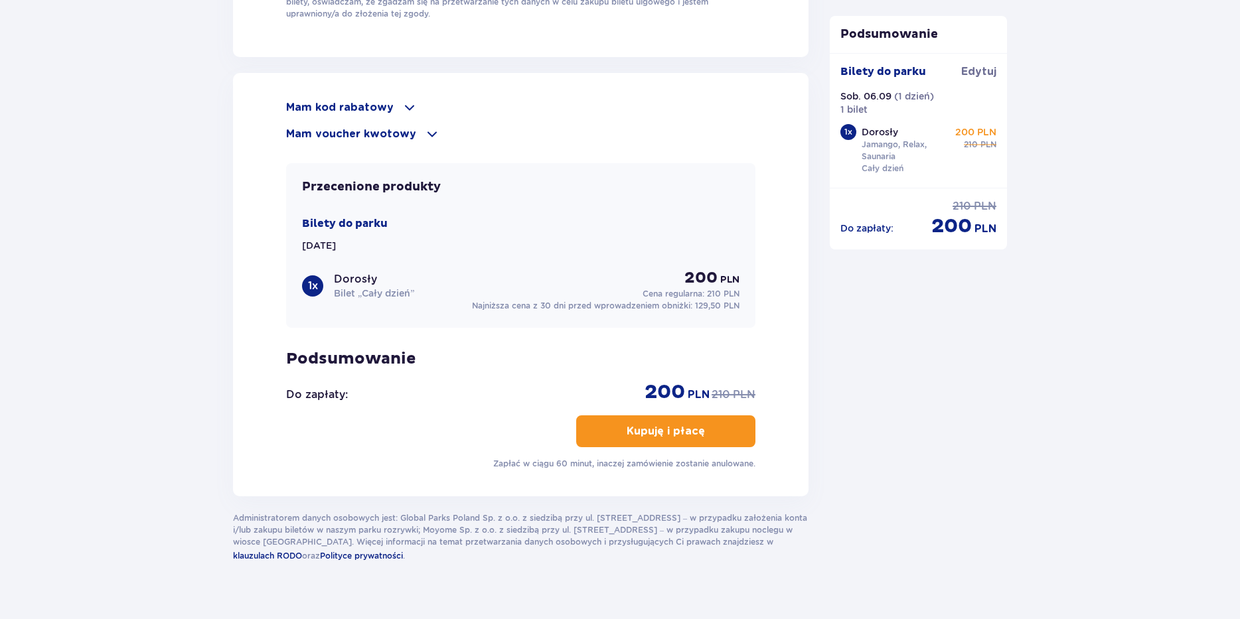
scroll to position [1567, 0]
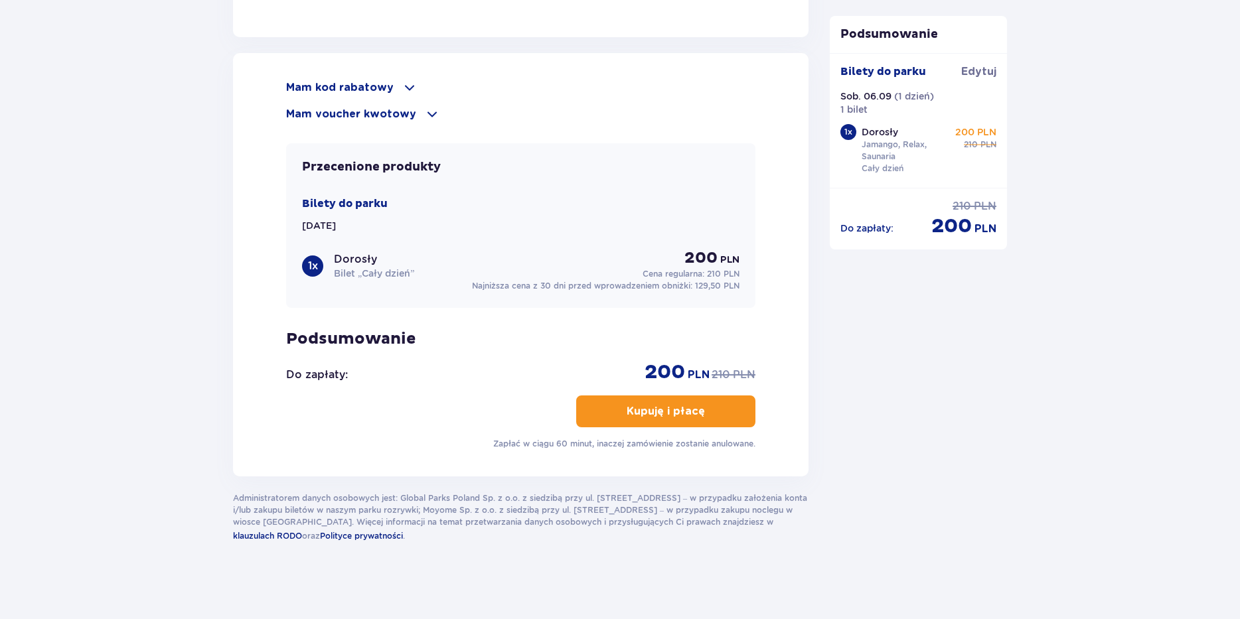
click at [674, 416] on p "Kupuję i płacę" at bounding box center [666, 411] width 78 height 15
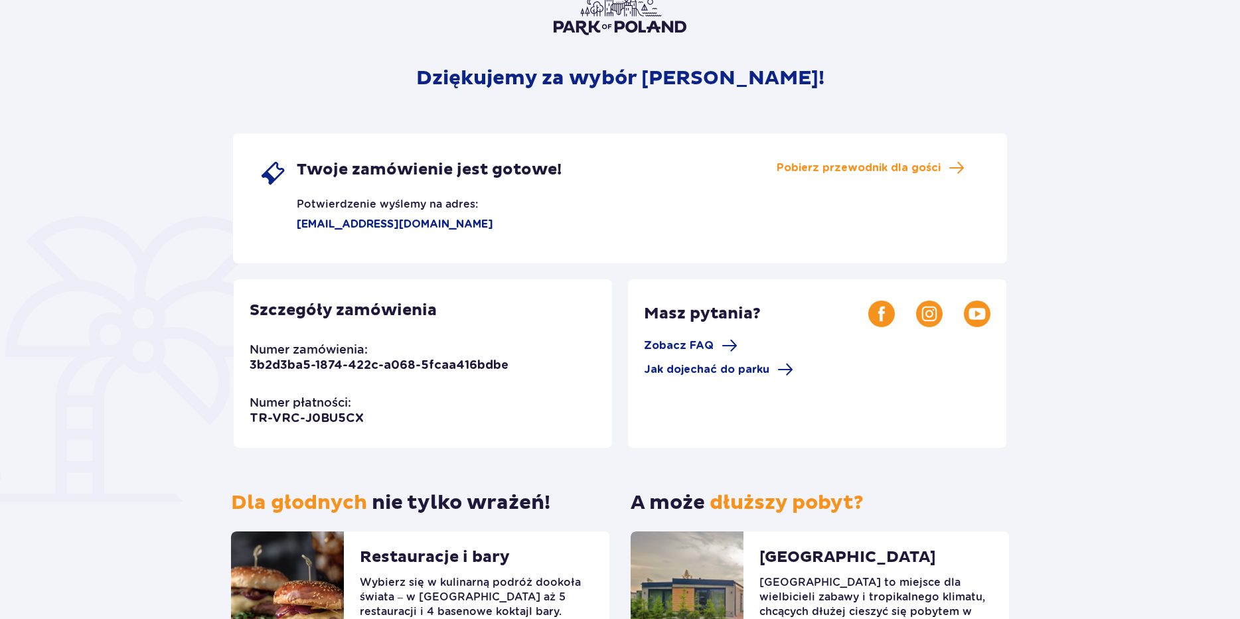
scroll to position [107, 0]
